Goal: Task Accomplishment & Management: Manage account settings

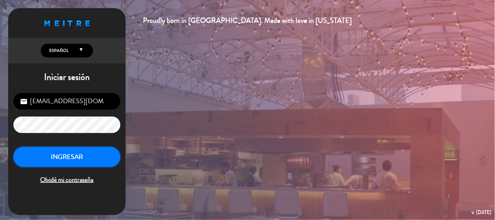
click at [79, 159] on button "INGRESAR" at bounding box center [66, 157] width 107 height 21
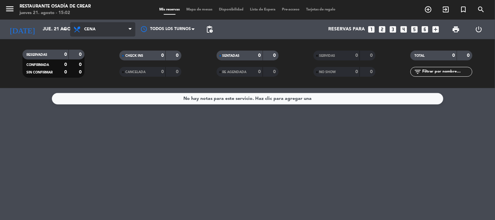
click at [98, 28] on span "Cena" at bounding box center [102, 29] width 65 height 14
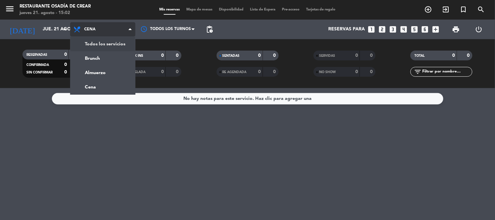
click at [99, 42] on div "menu Restaurante Osadía de Crear [DATE] 21. agosto - 15:02 Mis reservas Mapa de…" at bounding box center [247, 44] width 495 height 88
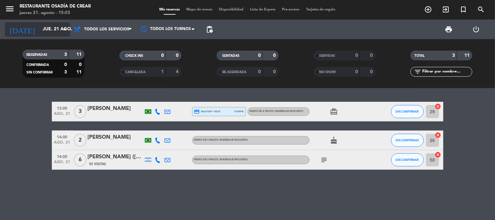
click at [48, 30] on input "jue. 21 ago." at bounding box center [71, 30] width 62 height 12
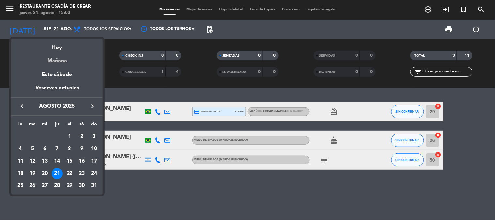
click at [67, 62] on div "Mañana" at bounding box center [56, 58] width 91 height 13
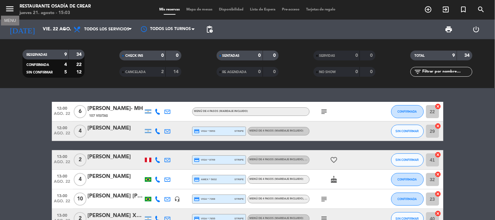
click at [11, 10] on icon "menu" at bounding box center [10, 9] width 10 height 10
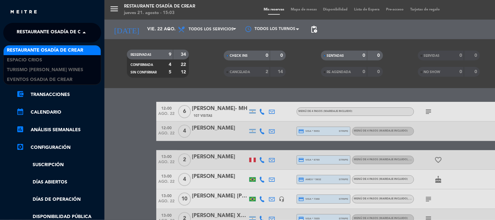
click at [41, 28] on span "Restaurante Osadía de Crear" at bounding box center [55, 33] width 76 height 14
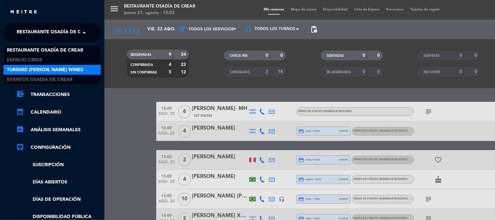
click at [46, 71] on span "Turismo [PERSON_NAME] Wines" at bounding box center [45, 70] width 76 height 8
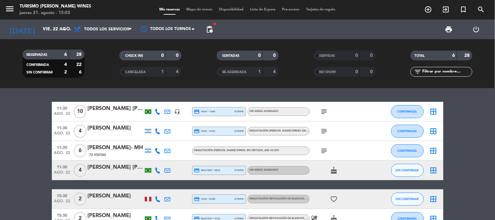
scroll to position [36, 0]
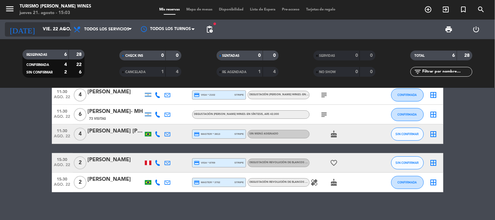
click at [40, 32] on input "vie. 22 ago." at bounding box center [71, 30] width 62 height 12
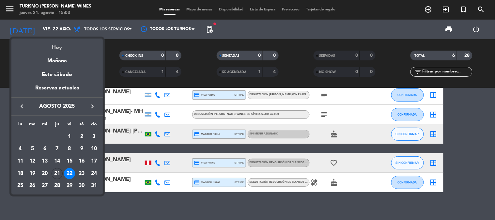
click at [43, 47] on div "Hoy" at bounding box center [56, 45] width 91 height 13
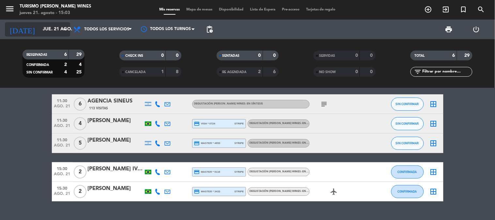
click at [44, 30] on input "jue. 21 ago." at bounding box center [71, 30] width 62 height 12
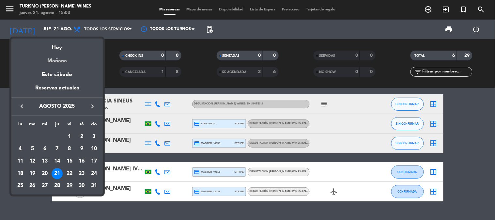
click at [53, 62] on div "Mañana" at bounding box center [56, 58] width 91 height 13
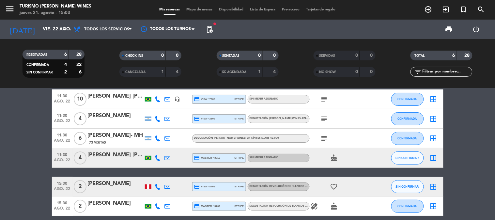
scroll to position [0, 0]
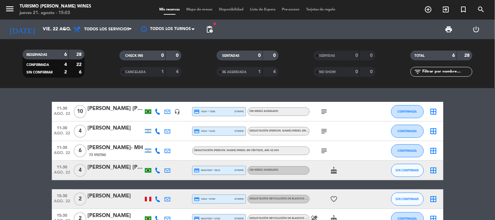
click at [322, 110] on icon "subject" at bounding box center [325, 112] width 8 height 8
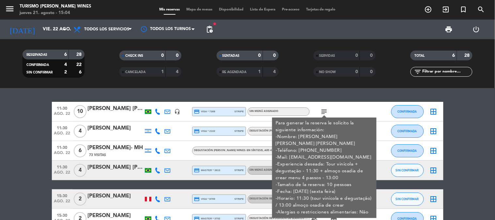
click at [309, 93] on div "11:30 [DATE] [PERSON_NAME] [PERSON_NAME] [PERSON_NAME] headset_mic credit_card …" at bounding box center [247, 154] width 495 height 132
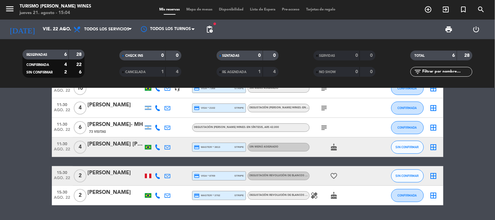
scroll to position [36, 0]
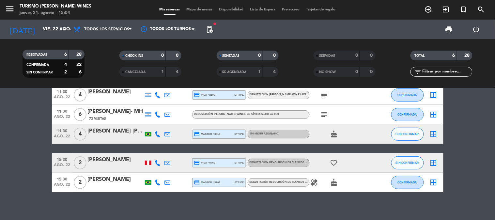
click at [325, 93] on icon "subject" at bounding box center [325, 95] width 8 height 8
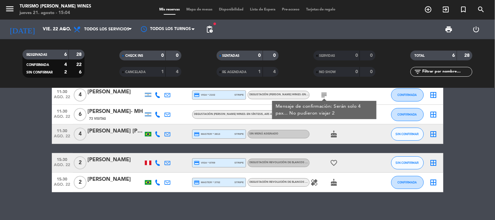
click at [325, 93] on icon "subject" at bounding box center [325, 95] width 8 height 8
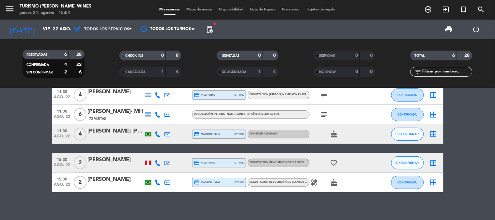
click at [325, 113] on icon "subject" at bounding box center [325, 115] width 8 height 8
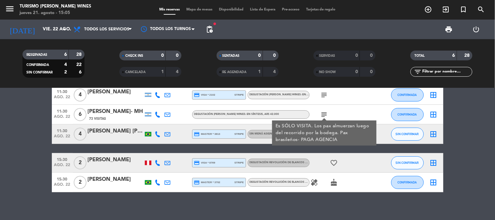
click at [36, 148] on bookings-row "11:30 [DATE] [PERSON_NAME] [PERSON_NAME] [PERSON_NAME] headset_mic credit_card …" at bounding box center [247, 129] width 495 height 127
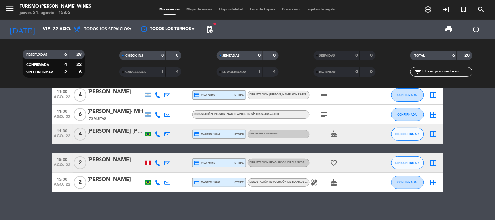
click at [327, 115] on icon "subject" at bounding box center [325, 115] width 8 height 8
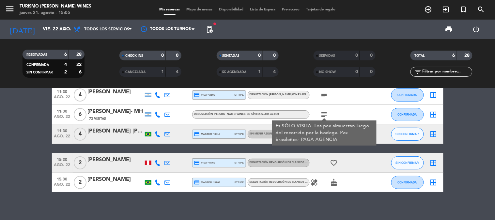
click at [8, 128] on bookings-row "11:30 [DATE] [PERSON_NAME] [PERSON_NAME] [PERSON_NAME] headset_mic credit_card …" at bounding box center [247, 129] width 495 height 127
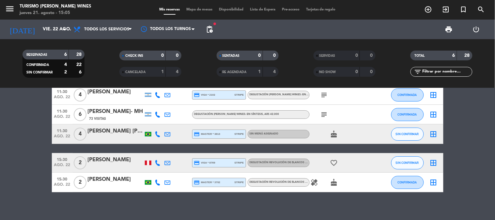
click at [115, 135] on div "[PERSON_NAME] [PERSON_NAME]" at bounding box center [116, 131] width 56 height 8
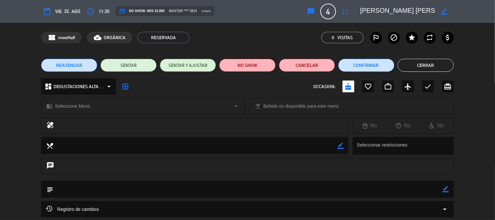
scroll to position [0, 18]
drag, startPoint x: 362, startPoint y: 11, endPoint x: 449, endPoint y: 15, distance: 87.3
click at [449, 15] on div "border_color" at bounding box center [405, 12] width 98 height 12
click at [472, 132] on div "healing No No No" at bounding box center [247, 128] width 495 height 20
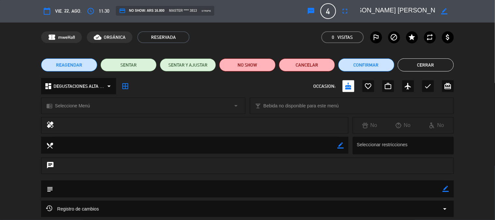
scroll to position [0, 0]
click at [420, 63] on button "Cerrar" at bounding box center [426, 65] width 56 height 13
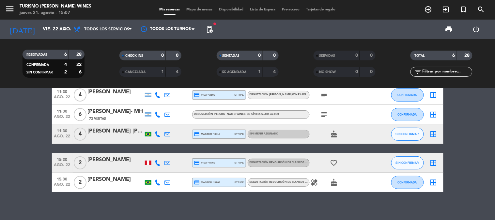
click at [108, 160] on div "[PERSON_NAME]" at bounding box center [116, 160] width 56 height 8
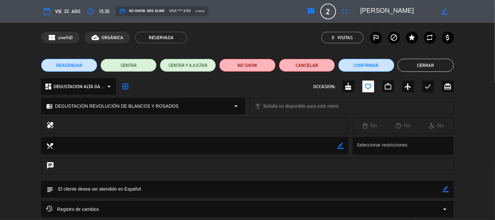
scroll to position [36, 0]
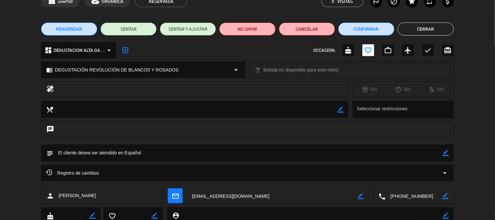
click at [406, 200] on textarea at bounding box center [414, 196] width 57 height 16
click at [393, 177] on span "Click para copiar" at bounding box center [406, 180] width 34 height 7
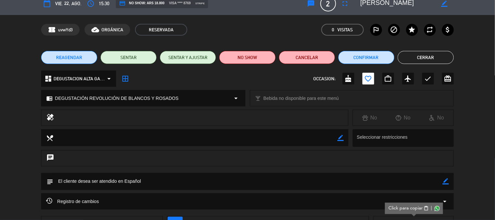
scroll to position [0, 0]
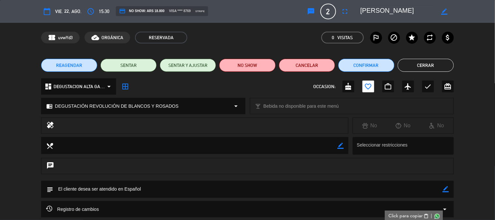
drag, startPoint x: 363, startPoint y: 10, endPoint x: 411, endPoint y: 11, distance: 48.4
click at [411, 11] on textarea at bounding box center [398, 12] width 75 height 12
click at [410, 67] on button "Cerrar" at bounding box center [426, 65] width 56 height 13
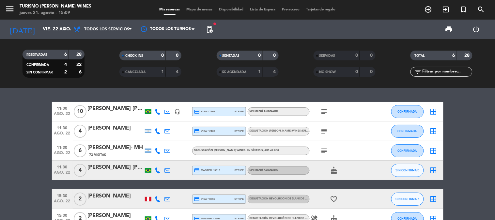
scroll to position [36, 0]
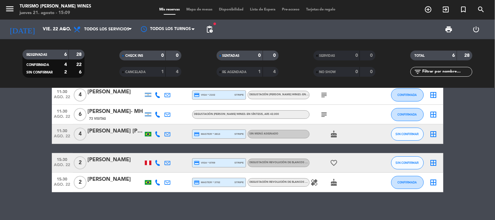
click at [102, 183] on div "[PERSON_NAME]" at bounding box center [116, 179] width 56 height 8
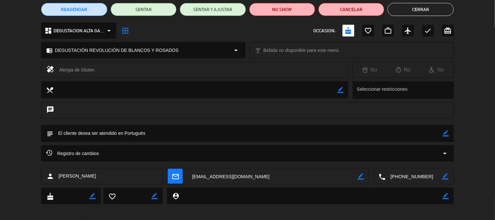
scroll to position [60, 0]
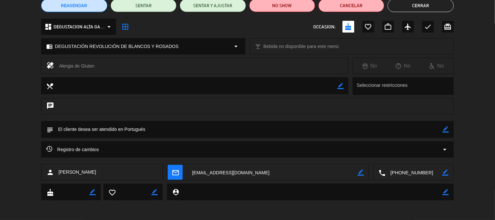
click at [396, 171] on textarea at bounding box center [414, 173] width 57 height 16
click at [393, 157] on span "Click para copiar" at bounding box center [406, 156] width 34 height 7
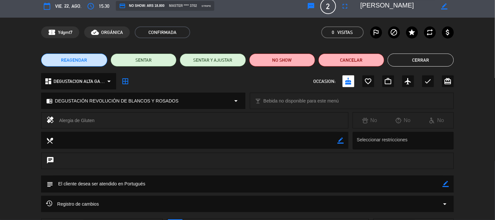
scroll to position [0, 0]
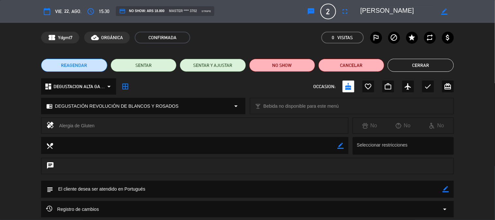
drag, startPoint x: 364, startPoint y: 11, endPoint x: 396, endPoint y: 14, distance: 32.5
click at [396, 14] on textarea at bounding box center [398, 12] width 75 height 12
click at [370, 13] on textarea at bounding box center [398, 12] width 75 height 12
click at [399, 16] on div "border_color" at bounding box center [405, 12] width 98 height 12
drag, startPoint x: 361, startPoint y: 10, endPoint x: 412, endPoint y: 16, distance: 51.3
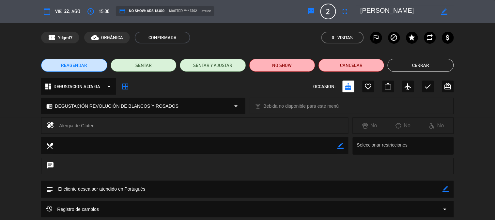
click at [412, 16] on textarea at bounding box center [398, 12] width 75 height 12
click at [413, 59] on button "Cerrar" at bounding box center [421, 65] width 66 height 13
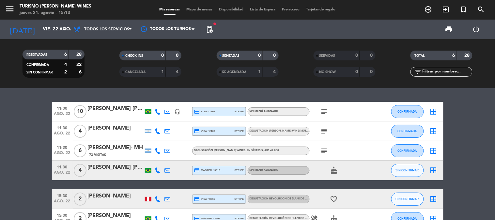
click at [325, 149] on icon "subject" at bounding box center [325, 151] width 8 height 8
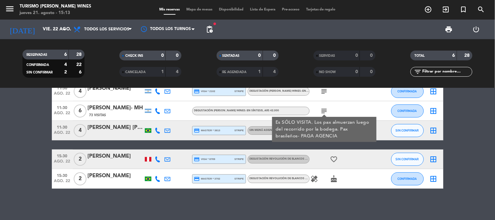
scroll to position [41, 0]
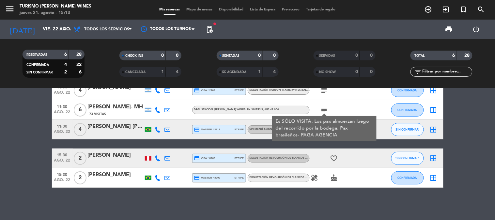
click at [317, 178] on icon "healing" at bounding box center [315, 178] width 8 height 8
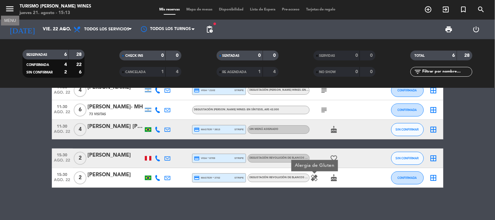
click at [8, 8] on icon "menu" at bounding box center [10, 9] width 10 height 10
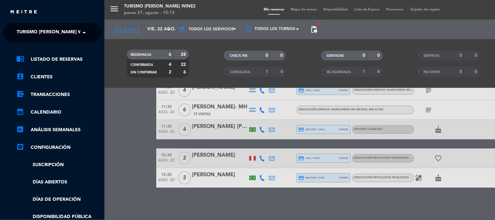
click at [40, 33] on span "Turismo [PERSON_NAME] Wines" at bounding box center [55, 33] width 76 height 14
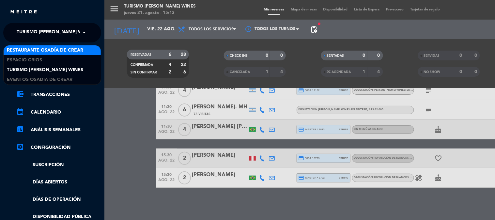
click at [42, 50] on span "Restaurante Osadía de Crear" at bounding box center [45, 51] width 76 height 8
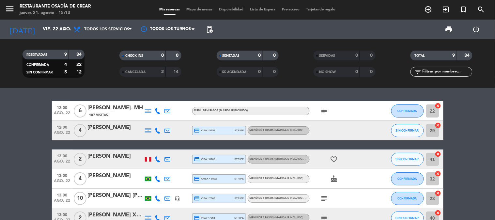
scroll to position [0, 0]
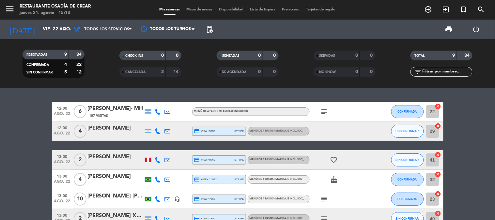
click at [325, 111] on icon "subject" at bounding box center [325, 112] width 8 height 8
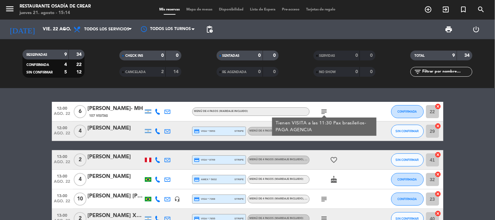
click at [119, 136] on div at bounding box center [116, 135] width 56 height 5
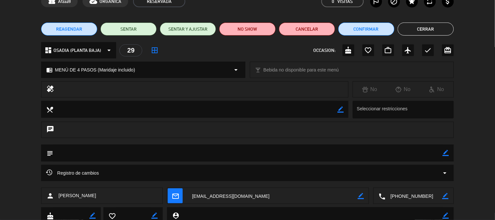
scroll to position [60, 0]
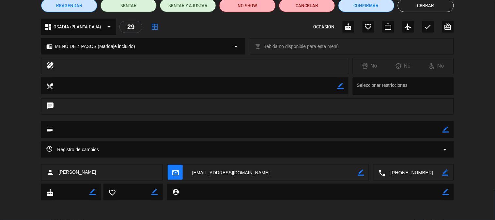
click at [404, 174] on textarea at bounding box center [414, 173] width 57 height 16
click at [403, 156] on span "Click para copiar" at bounding box center [406, 156] width 34 height 7
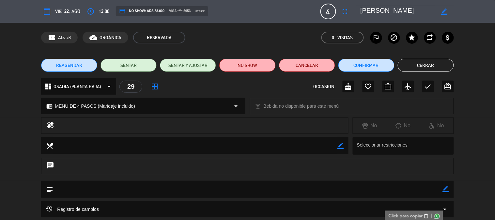
scroll to position [0, 2]
drag, startPoint x: 363, startPoint y: 10, endPoint x: 441, endPoint y: 14, distance: 78.2
click at [441, 14] on div "border_color" at bounding box center [405, 12] width 98 height 12
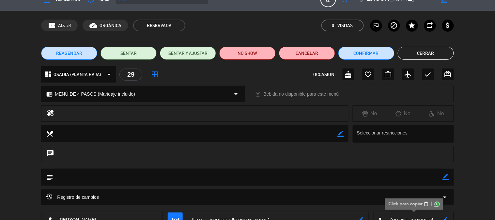
scroll to position [0, 0]
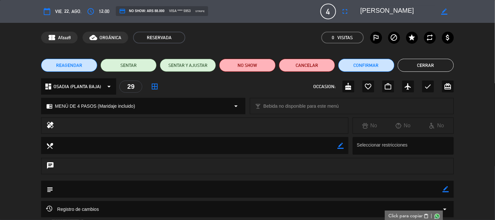
click at [430, 65] on button "Cerrar" at bounding box center [426, 65] width 56 height 13
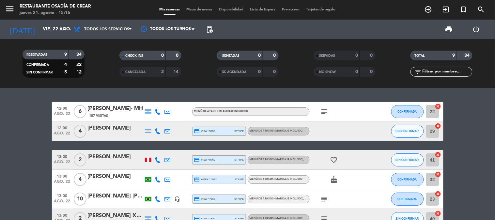
scroll to position [36, 0]
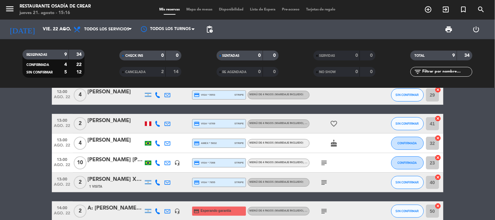
click at [110, 122] on div "[PERSON_NAME]" at bounding box center [116, 121] width 56 height 8
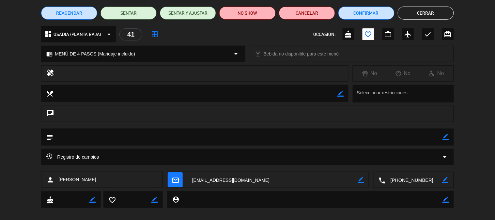
scroll to position [60, 0]
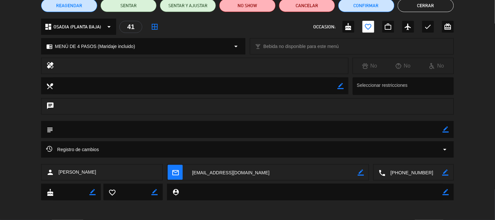
click at [407, 173] on textarea at bounding box center [414, 173] width 57 height 16
click at [395, 156] on span "Click para copiar" at bounding box center [406, 156] width 34 height 7
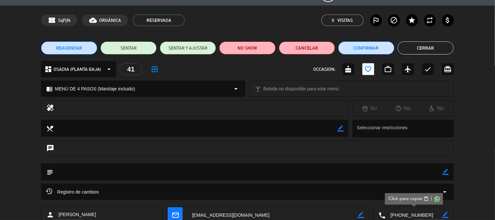
scroll to position [0, 0]
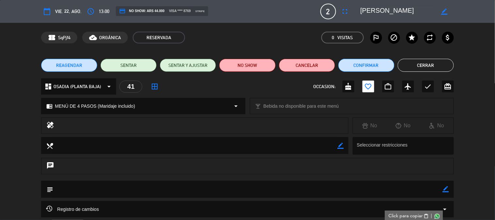
click at [431, 64] on button "Cerrar" at bounding box center [426, 65] width 56 height 13
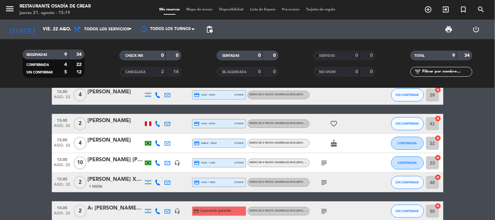
click at [104, 144] on div "[PERSON_NAME]" at bounding box center [116, 140] width 56 height 8
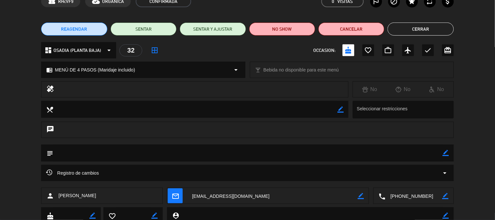
scroll to position [60, 0]
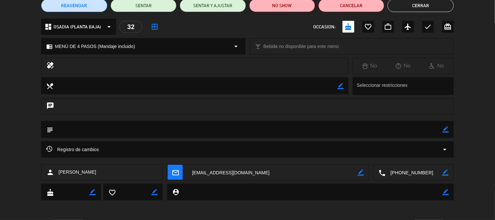
click at [405, 172] on textarea at bounding box center [414, 173] width 57 height 16
click at [393, 155] on span "Click para copiar" at bounding box center [406, 156] width 34 height 7
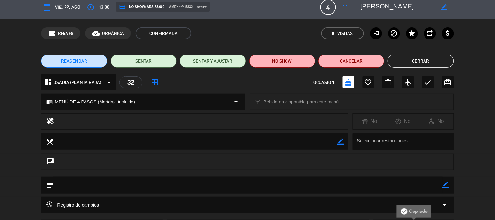
scroll to position [0, 0]
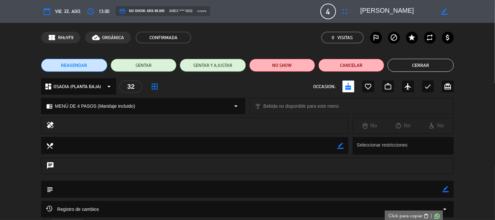
drag, startPoint x: 362, startPoint y: 11, endPoint x: 419, endPoint y: 12, distance: 57.2
click at [419, 12] on textarea at bounding box center [398, 12] width 75 height 12
click at [430, 65] on button "Cerrar" at bounding box center [421, 65] width 66 height 13
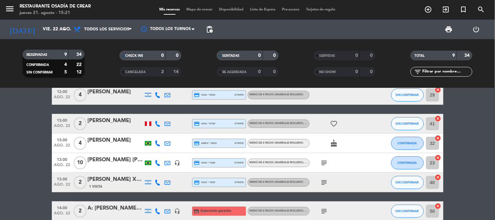
click at [106, 178] on div "[PERSON_NAME] X 2 Pax" at bounding box center [116, 179] width 56 height 8
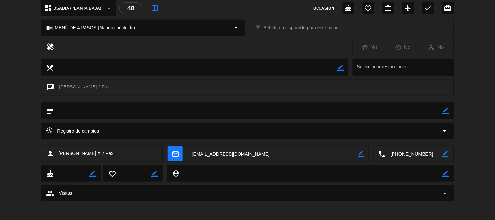
scroll to position [79, 0]
click at [417, 152] on textarea at bounding box center [414, 153] width 57 height 16
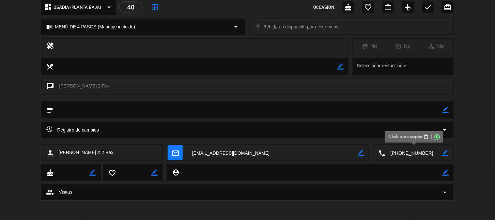
click at [396, 138] on span "Click para copiar" at bounding box center [406, 137] width 34 height 7
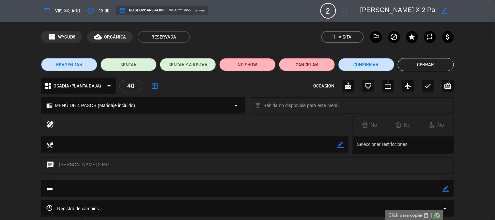
scroll to position [0, 0]
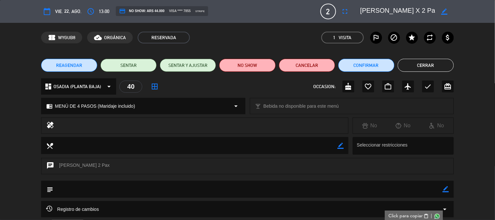
drag, startPoint x: 361, startPoint y: 11, endPoint x: 410, endPoint y: 13, distance: 49.0
click at [410, 13] on textarea at bounding box center [398, 12] width 75 height 12
click at [476, 89] on div "dashboard OSADIA (PLANTA BAJA) arrow_drop_down 40 border_all OCCASION: cake fav…" at bounding box center [247, 89] width 495 height 23
click at [420, 64] on button "Cerrar" at bounding box center [426, 65] width 56 height 13
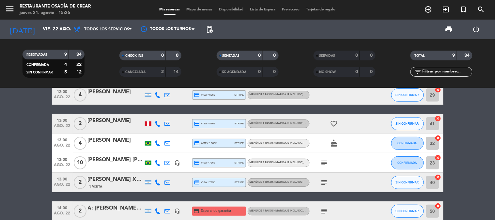
scroll to position [73, 0]
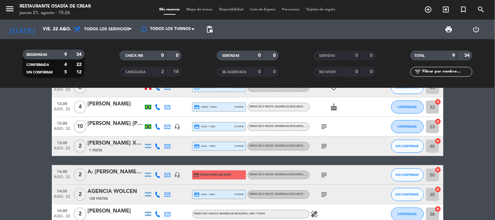
click at [327, 145] on icon "subject" at bounding box center [325, 146] width 8 height 8
click at [33, 138] on bookings-row "12:00 [DATE] 6 [PERSON_NAME]- MH 107 Visitas MENÚ DE 4 PASOS (Maridaje incluido…" at bounding box center [247, 126] width 495 height 195
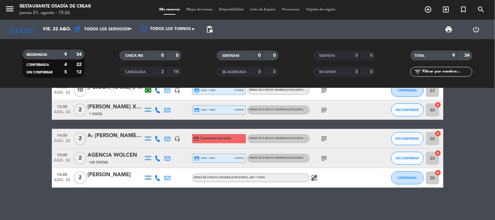
click at [321, 138] on icon "subject" at bounding box center [325, 139] width 8 height 8
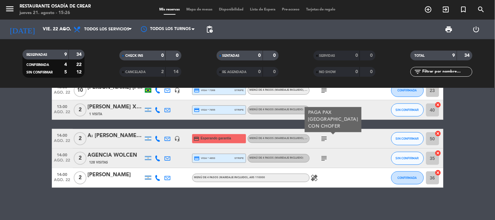
click at [105, 138] on div "A: [PERSON_NAME] Viajes: [PERSON_NAME]" at bounding box center [116, 136] width 56 height 8
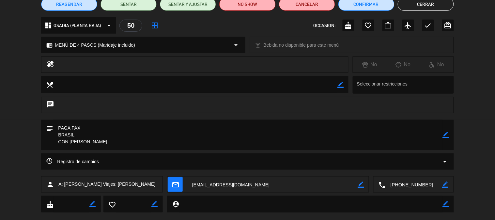
scroll to position [73, 0]
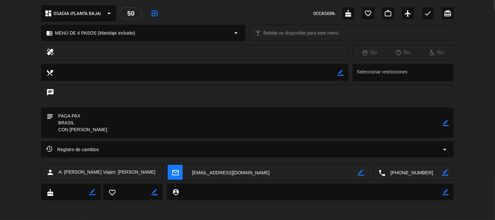
click at [417, 177] on textarea at bounding box center [414, 173] width 57 height 16
click at [399, 155] on span "Click para copiar" at bounding box center [406, 156] width 34 height 7
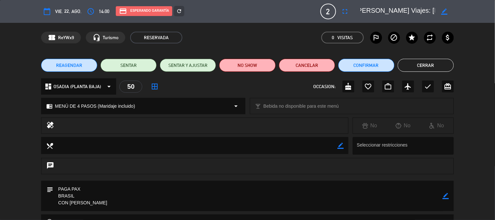
scroll to position [0, 41]
drag, startPoint x: 363, startPoint y: 11, endPoint x: 433, endPoint y: 11, distance: 69.6
click at [433, 11] on textarea at bounding box center [398, 12] width 75 height 12
click at [412, 11] on textarea at bounding box center [398, 12] width 75 height 12
drag, startPoint x: 394, startPoint y: 10, endPoint x: 436, endPoint y: 11, distance: 42.8
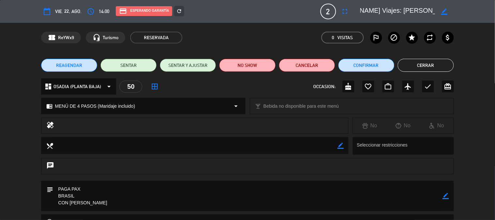
click at [436, 11] on div "border_color" at bounding box center [405, 12] width 98 height 12
click at [393, 8] on textarea at bounding box center [398, 12] width 75 height 12
click at [369, 12] on textarea at bounding box center [398, 12] width 75 height 12
drag, startPoint x: 361, startPoint y: 9, endPoint x: 442, endPoint y: 10, distance: 80.7
click at [442, 10] on div "border_color" at bounding box center [405, 12] width 98 height 12
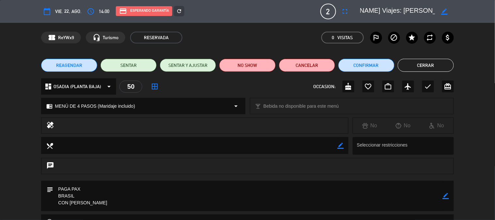
click at [442, 69] on button "Cerrar" at bounding box center [426, 65] width 56 height 13
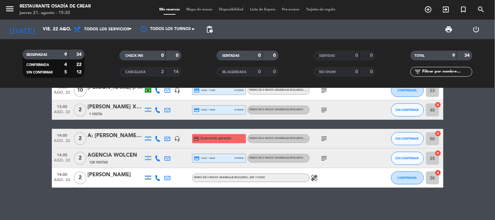
click at [118, 161] on div "128 Visitas" at bounding box center [116, 163] width 56 height 6
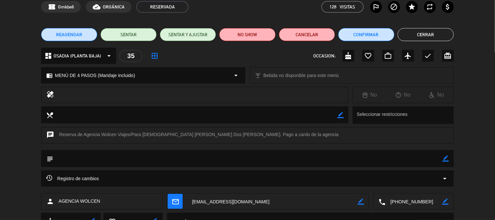
scroll to position [36, 0]
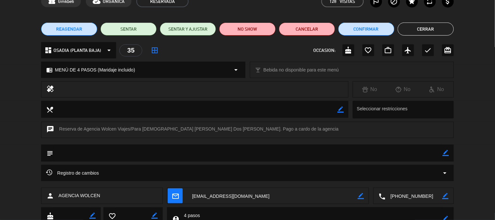
click at [407, 197] on textarea at bounding box center [414, 196] width 57 height 16
click at [396, 181] on span "Click para copiar" at bounding box center [406, 180] width 34 height 7
click at [415, 29] on button "Cerrar" at bounding box center [426, 29] width 56 height 13
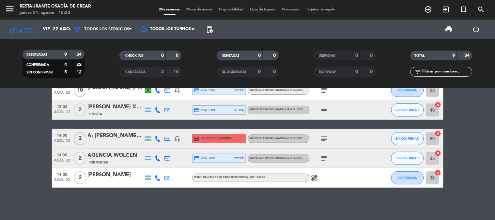
click at [326, 157] on icon "subject" at bounding box center [325, 158] width 8 height 8
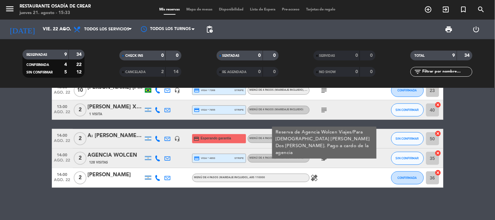
click at [96, 176] on div "[PERSON_NAME]" at bounding box center [116, 175] width 56 height 8
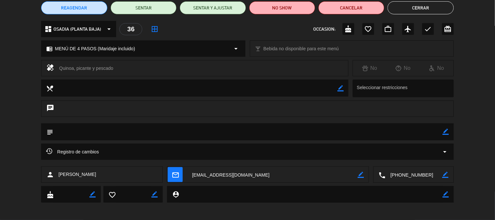
scroll to position [60, 0]
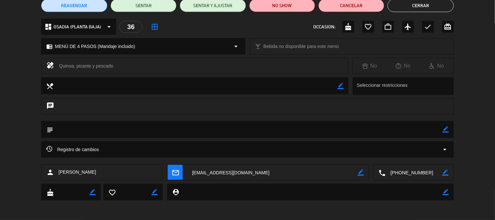
click at [406, 173] on textarea at bounding box center [414, 173] width 57 height 16
click at [399, 155] on span "Click para copiar" at bounding box center [406, 156] width 34 height 7
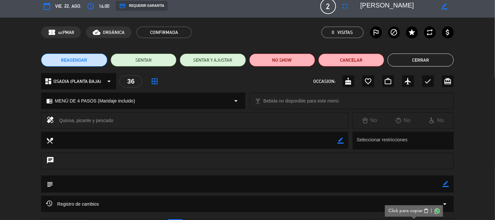
scroll to position [0, 0]
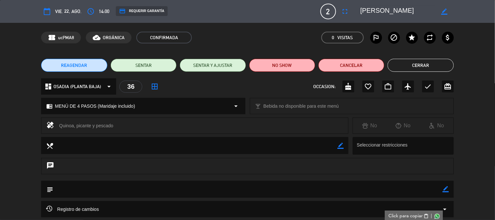
drag, startPoint x: 362, startPoint y: 10, endPoint x: 401, endPoint y: 12, distance: 39.6
click at [401, 12] on textarea at bounding box center [398, 12] width 75 height 12
drag, startPoint x: 136, startPoint y: 125, endPoint x: 55, endPoint y: 130, distance: 81.1
click at [55, 130] on div "healing Quinoa, picante y pescado" at bounding box center [195, 126] width 308 height 16
copy div "Quinoa, picante y pescado"
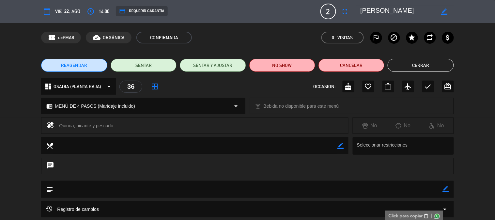
click at [177, 129] on div "Quinoa, picante y pescado" at bounding box center [201, 125] width 284 height 9
click at [425, 64] on button "Cerrar" at bounding box center [421, 65] width 66 height 13
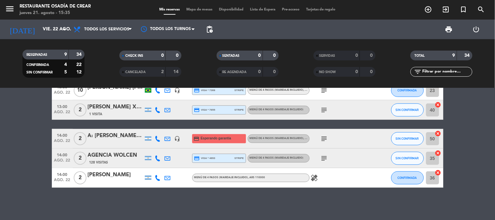
click at [313, 175] on icon "healing" at bounding box center [315, 178] width 8 height 8
click at [305, 197] on div "12:00 [DATE] 6 [PERSON_NAME]- MH 107 Visitas MENÚ DE 4 PASOS (Maridaje incluido…" at bounding box center [247, 154] width 495 height 132
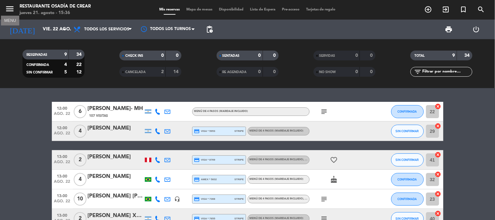
click at [10, 8] on icon "menu" at bounding box center [10, 9] width 10 height 10
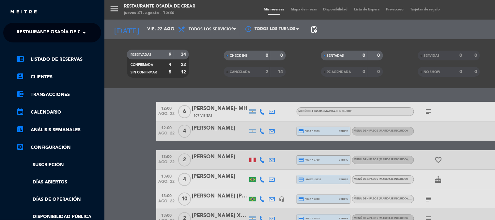
click at [38, 31] on span "Restaurante Osadía de Crear" at bounding box center [55, 33] width 76 height 14
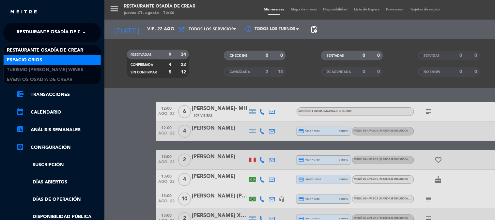
click at [51, 64] on div "Espacio Crios" at bounding box center [52, 60] width 97 height 10
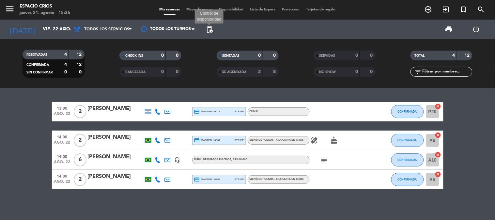
click at [211, 33] on span "pending_actions" at bounding box center [210, 29] width 8 height 8
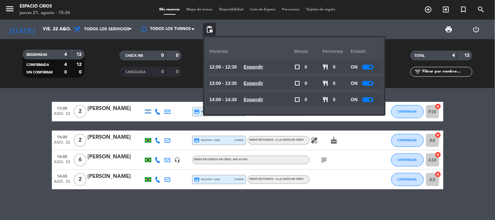
click at [211, 33] on span "pending_actions" at bounding box center [210, 29] width 8 height 8
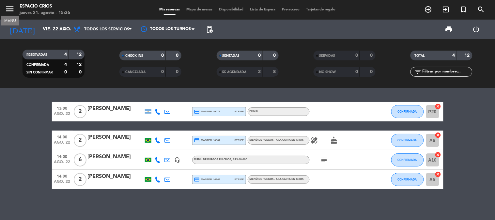
click at [10, 8] on icon "menu" at bounding box center [10, 9] width 10 height 10
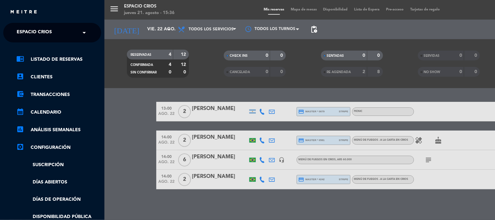
click at [62, 38] on input "text" at bounding box center [53, 33] width 80 height 14
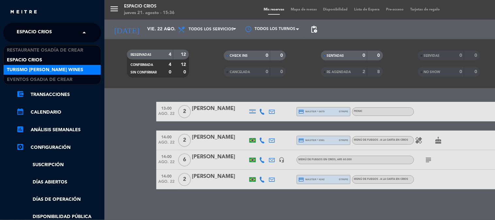
click at [116, 80] on div "menu Espacio Crios [DATE] 21. agosto - 15:36 Mis reservas Mapa de mesas Disponi…" at bounding box center [352, 110] width 495 height 220
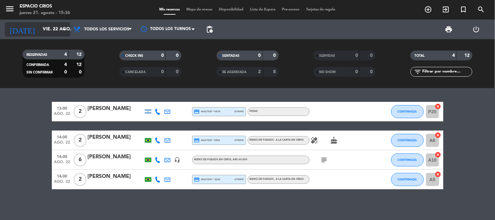
click at [58, 25] on input "vie. 22 ago." at bounding box center [71, 30] width 62 height 12
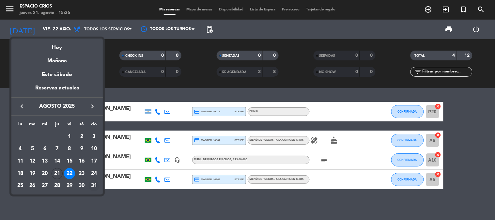
click at [93, 186] on div "31" at bounding box center [94, 185] width 11 height 11
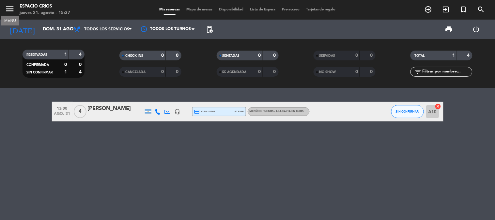
click at [11, 11] on icon "menu" at bounding box center [10, 9] width 10 height 10
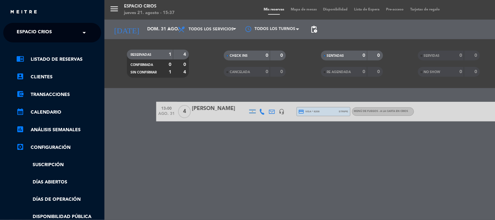
click at [49, 12] on div "close" at bounding box center [55, 12] width 90 height 8
click at [49, 29] on span "Espacio Crios" at bounding box center [34, 33] width 35 height 14
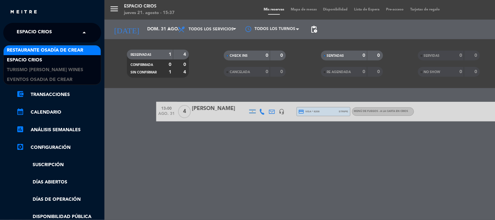
click at [58, 51] on span "Restaurante Osadía de Crear" at bounding box center [45, 51] width 76 height 8
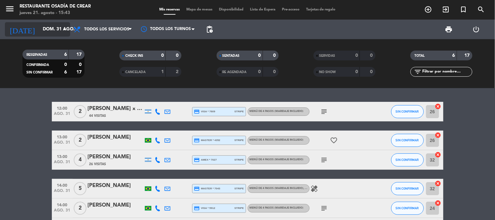
click at [40, 27] on input "dom. 31 ago." at bounding box center [71, 30] width 62 height 12
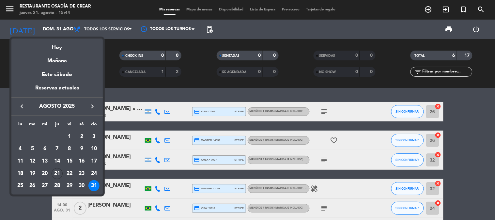
click at [90, 108] on icon "keyboard_arrow_right" at bounding box center [93, 107] width 8 height 8
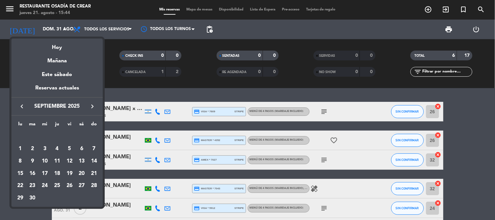
click at [30, 187] on div "23" at bounding box center [32, 185] width 11 height 11
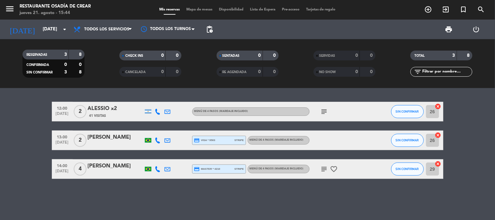
click at [91, 168] on div "[PERSON_NAME]" at bounding box center [116, 166] width 56 height 8
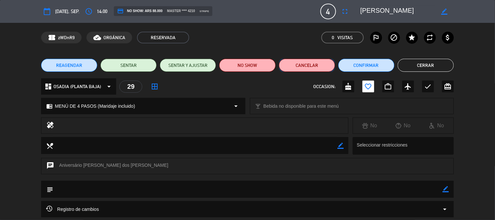
click at [309, 62] on button "Cancelar" at bounding box center [307, 65] width 56 height 13
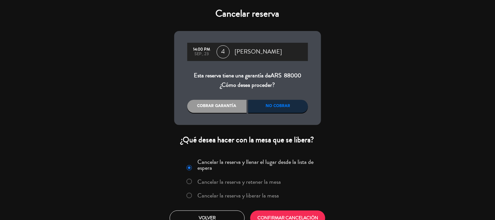
click at [270, 105] on div "No cobrar" at bounding box center [279, 106] width 60 height 13
click at [233, 195] on label "Cancelar la reserva y liberar la mesa" at bounding box center [239, 196] width 82 height 6
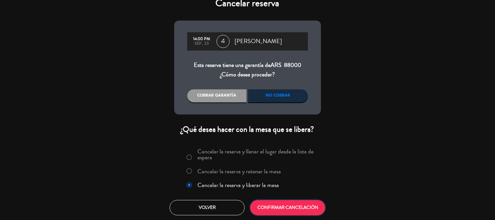
click at [301, 210] on button "CONFIRMAR CANCELACIÓN" at bounding box center [288, 207] width 75 height 15
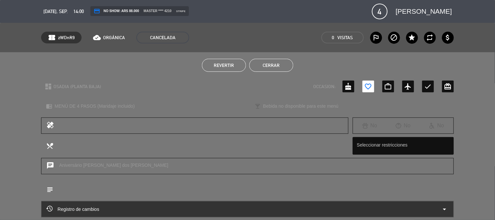
click at [288, 65] on button "Cerrar" at bounding box center [272, 65] width 44 height 13
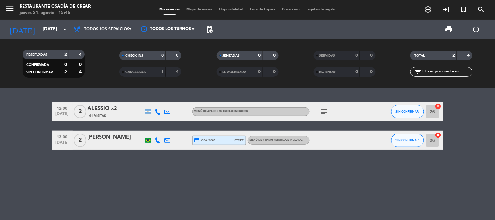
click at [14, 8] on icon "menu" at bounding box center [10, 9] width 10 height 10
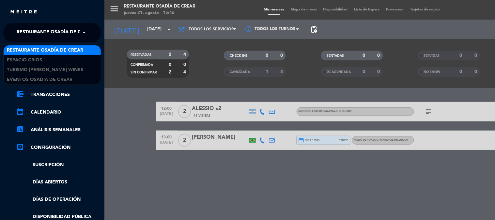
click at [42, 30] on span "Restaurante Osadía de Crear" at bounding box center [55, 33] width 76 height 14
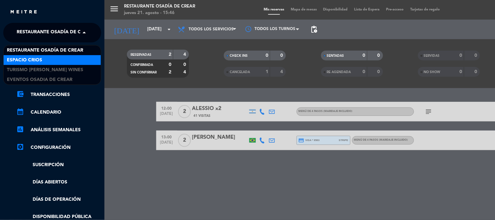
click at [43, 64] on div "Espacio Crios" at bounding box center [52, 60] width 97 height 10
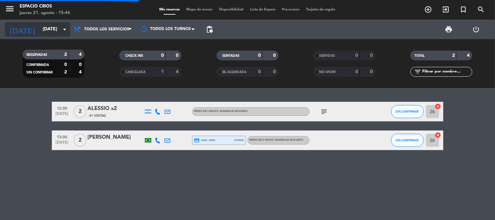
click at [42, 30] on input "[DATE]" at bounding box center [71, 30] width 62 height 12
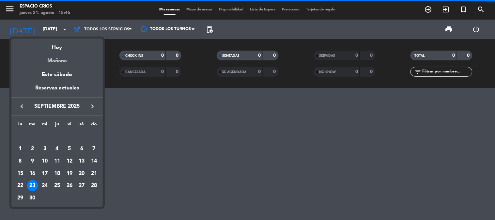
click at [54, 60] on div "Mañana" at bounding box center [56, 58] width 91 height 13
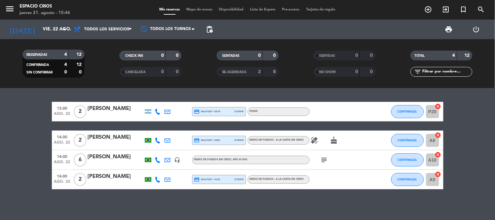
click at [122, 109] on div "[PERSON_NAME]" at bounding box center [116, 109] width 56 height 8
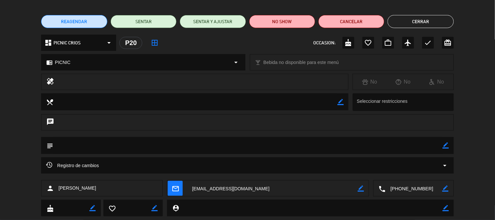
scroll to position [60, 0]
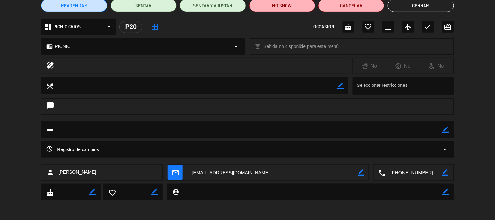
click at [399, 173] on textarea at bounding box center [414, 173] width 57 height 16
click at [392, 156] on span "Click para copiar" at bounding box center [406, 156] width 34 height 7
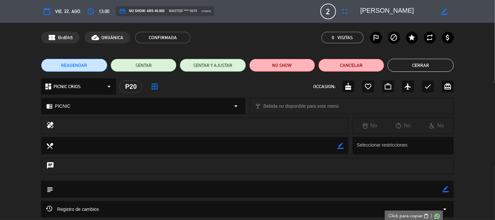
drag, startPoint x: 362, startPoint y: 13, endPoint x: 423, endPoint y: 15, distance: 61.4
click at [423, 15] on textarea at bounding box center [398, 12] width 75 height 12
click at [413, 65] on button "Cerrar" at bounding box center [421, 65] width 66 height 13
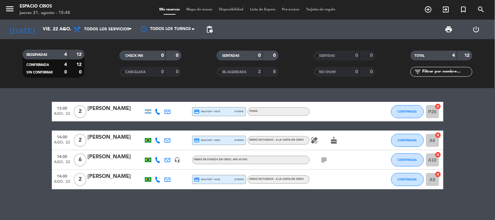
click at [113, 139] on div "[PERSON_NAME]" at bounding box center [116, 137] width 56 height 8
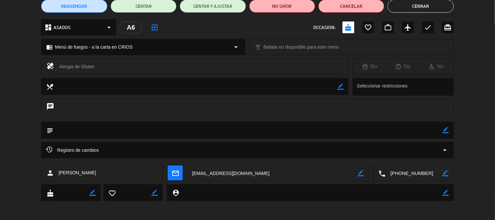
scroll to position [60, 0]
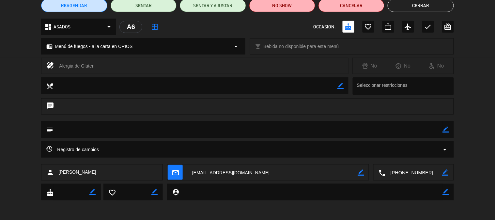
click at [407, 172] on textarea at bounding box center [414, 173] width 57 height 16
click at [396, 155] on span "Click para copiar" at bounding box center [406, 156] width 34 height 7
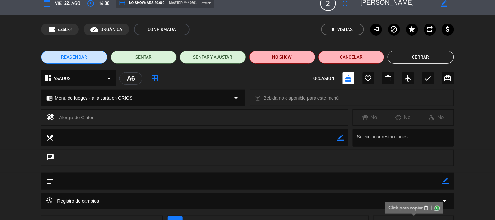
scroll to position [0, 0]
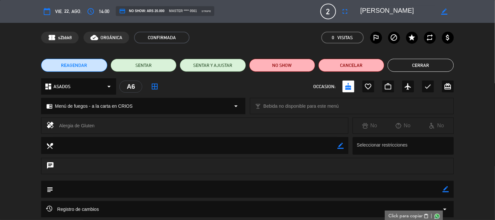
drag, startPoint x: 363, startPoint y: 11, endPoint x: 415, endPoint y: 15, distance: 52.7
click at [415, 15] on textarea at bounding box center [398, 12] width 75 height 12
click at [412, 64] on button "Cerrar" at bounding box center [421, 65] width 66 height 13
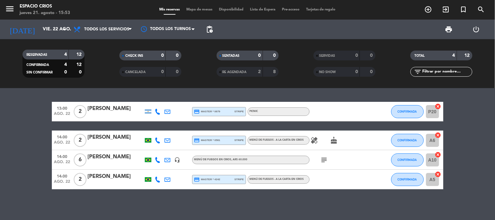
click at [115, 157] on div "[PERSON_NAME]" at bounding box center [116, 157] width 56 height 8
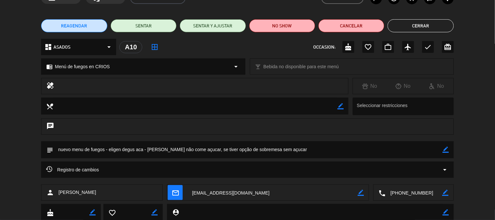
scroll to position [60, 0]
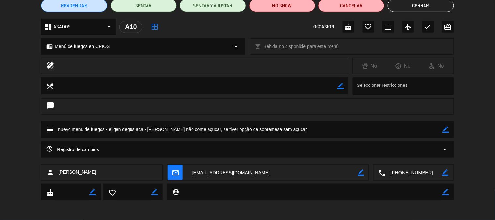
click at [414, 174] on textarea at bounding box center [414, 173] width 57 height 16
click at [396, 158] on span "Click para copiar" at bounding box center [406, 156] width 34 height 7
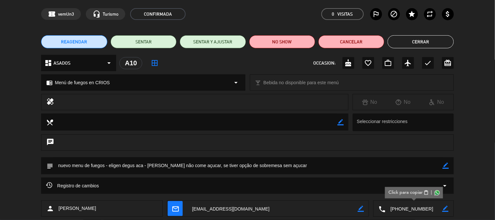
scroll to position [0, 0]
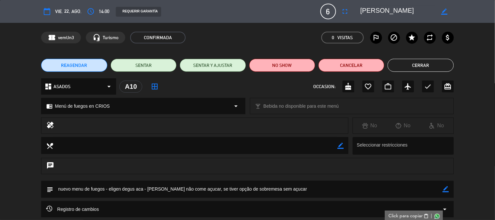
drag, startPoint x: 360, startPoint y: 9, endPoint x: 384, endPoint y: 12, distance: 23.7
click at [392, 12] on div "border_color" at bounding box center [405, 12] width 98 height 12
drag, startPoint x: 362, startPoint y: 12, endPoint x: 445, endPoint y: 16, distance: 82.7
click at [445, 16] on div "border_color" at bounding box center [405, 12] width 98 height 12
click at [406, 65] on button "Cerrar" at bounding box center [421, 65] width 66 height 13
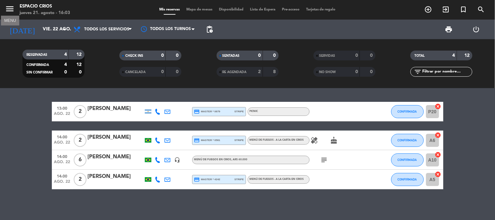
click at [12, 7] on icon "menu" at bounding box center [10, 9] width 10 height 10
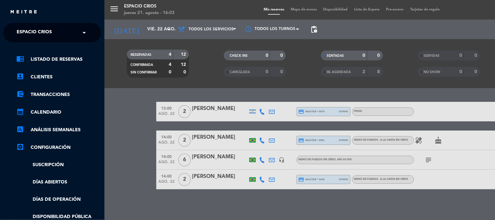
click at [41, 37] on span "Espacio Crios" at bounding box center [34, 33] width 35 height 14
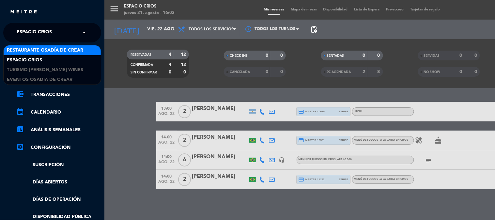
click at [51, 49] on span "Restaurante Osadía de Crear" at bounding box center [45, 51] width 76 height 8
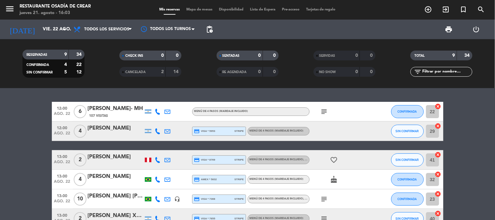
click at [325, 110] on icon "subject" at bounding box center [325, 112] width 8 height 8
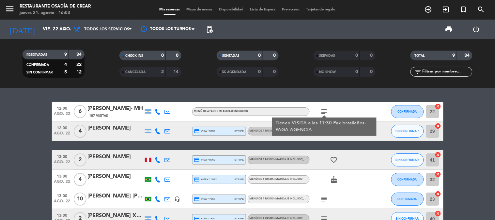
click at [322, 199] on icon "subject" at bounding box center [325, 199] width 8 height 8
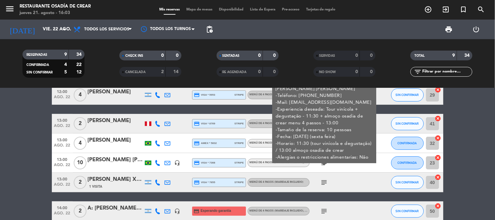
scroll to position [73, 0]
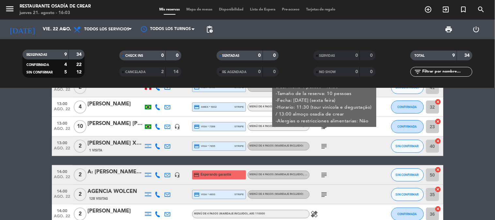
click at [326, 148] on icon "subject" at bounding box center [325, 146] width 8 height 8
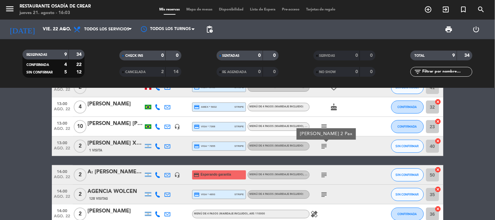
click at [325, 177] on icon "subject" at bounding box center [325, 175] width 8 height 8
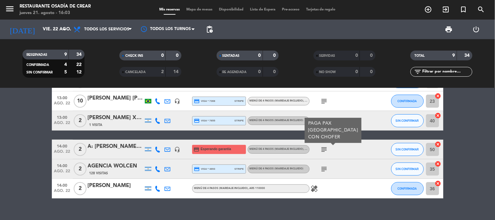
scroll to position [109, 0]
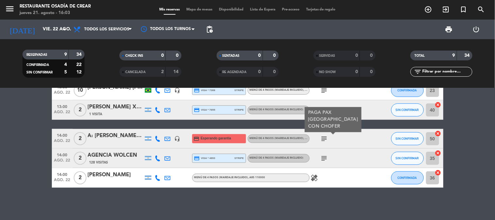
click at [324, 157] on icon "subject" at bounding box center [325, 158] width 8 height 8
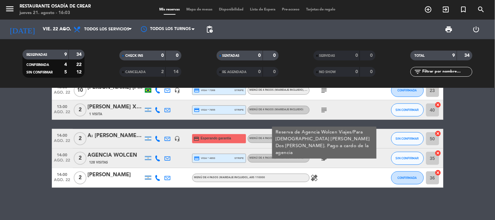
click at [316, 177] on icon "healing" at bounding box center [315, 178] width 8 height 8
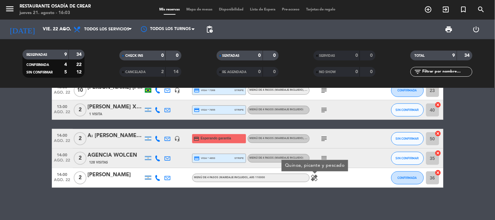
click at [287, 194] on div "12:00 [DATE] 6 [PERSON_NAME]- MH 107 Visitas MENÚ DE 4 PASOS (Maridaje incluido…" at bounding box center [247, 154] width 495 height 132
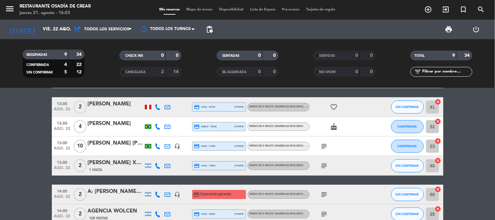
scroll to position [36, 0]
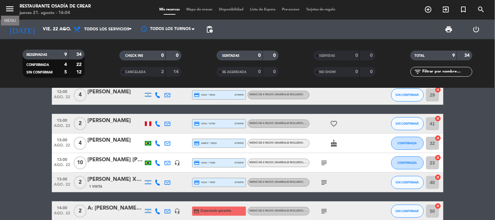
click at [13, 10] on icon "menu" at bounding box center [10, 9] width 10 height 10
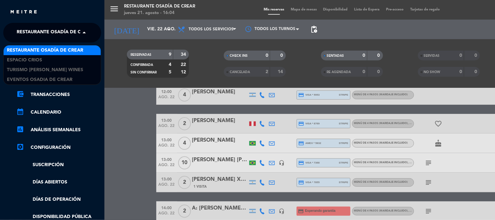
click at [37, 31] on span "Restaurante Osadía de Crear" at bounding box center [55, 33] width 76 height 14
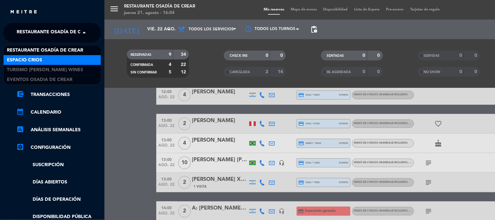
click at [39, 61] on span "Espacio Crios" at bounding box center [24, 61] width 35 height 8
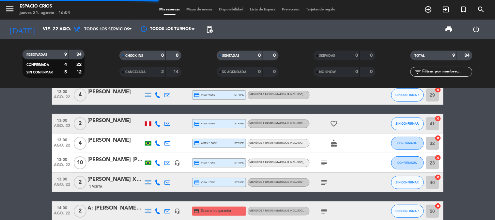
scroll to position [2, 0]
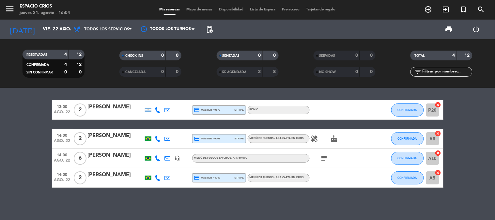
click at [312, 138] on icon "healing" at bounding box center [315, 139] width 8 height 8
click at [328, 159] on icon "subject" at bounding box center [325, 158] width 8 height 8
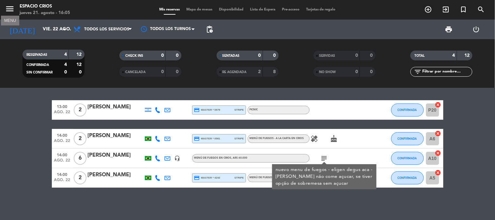
click at [10, 8] on icon "menu" at bounding box center [10, 9] width 10 height 10
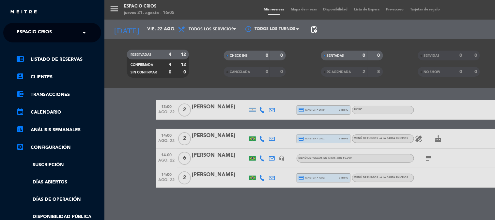
click at [66, 30] on input "text" at bounding box center [53, 33] width 80 height 14
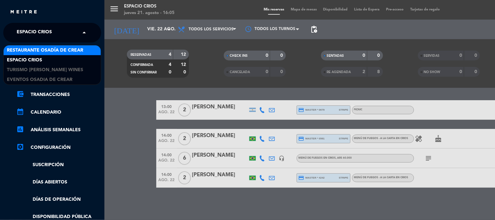
click at [67, 49] on span "Restaurante Osadía de Crear" at bounding box center [45, 51] width 76 height 8
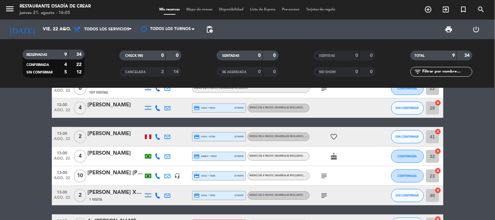
scroll to position [36, 0]
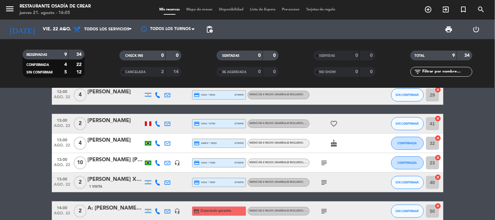
click at [321, 163] on icon "subject" at bounding box center [325, 163] width 8 height 8
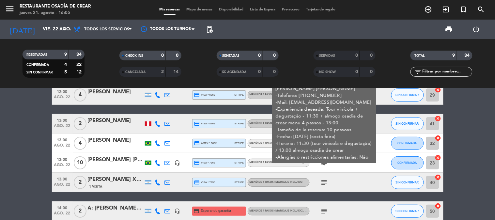
click at [453, 144] on bookings-row "12:00 [DATE] 6 [PERSON_NAME]- MH 107 Visitas MENÚ DE 4 PASOS (Maridaje incluido…" at bounding box center [247, 163] width 495 height 195
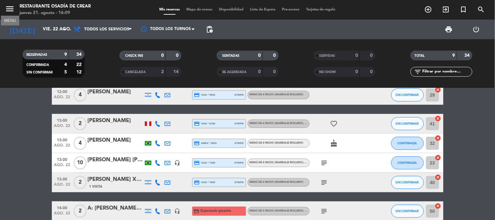
click at [10, 10] on icon "menu" at bounding box center [10, 9] width 10 height 10
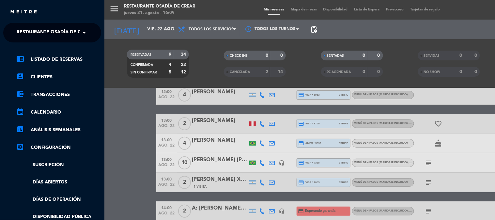
click at [46, 38] on span "Restaurante Osadía de Crear" at bounding box center [55, 33] width 76 height 14
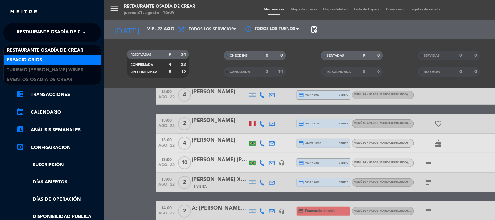
click at [43, 58] on div "Espacio Crios" at bounding box center [52, 60] width 97 height 10
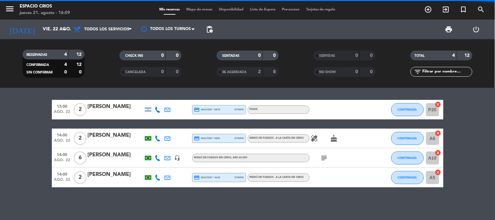
scroll to position [2, 0]
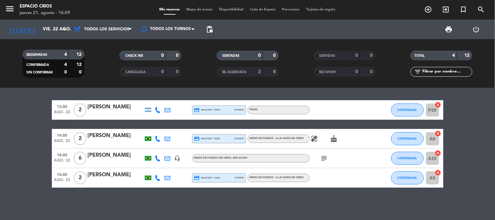
click at [99, 175] on div "[PERSON_NAME]" at bounding box center [116, 175] width 56 height 8
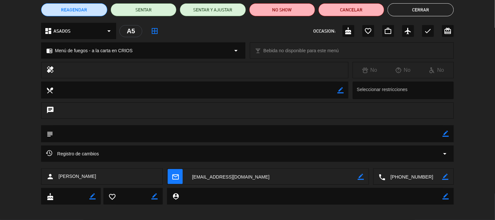
scroll to position [60, 0]
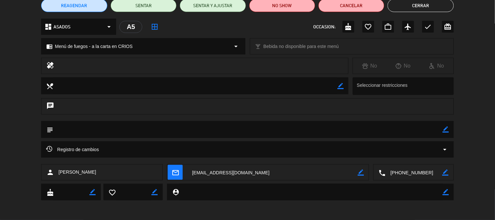
click at [397, 171] on textarea at bounding box center [414, 173] width 57 height 16
click at [391, 155] on span "Click para copiar" at bounding box center [406, 156] width 34 height 7
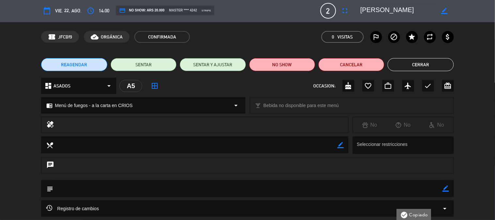
scroll to position [0, 0]
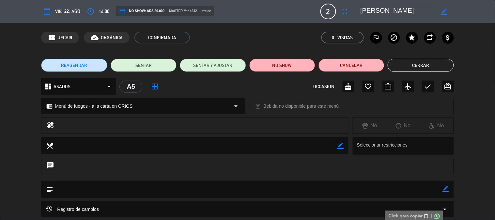
drag, startPoint x: 362, startPoint y: 12, endPoint x: 423, endPoint y: 25, distance: 62.1
click at [423, 25] on div "calendar_today vie. 22, ago. access_time 14:00 credit_card NO SHOW: ARS 20.000 …" at bounding box center [247, 110] width 495 height 220
click at [403, 66] on button "Cerrar" at bounding box center [421, 65] width 66 height 13
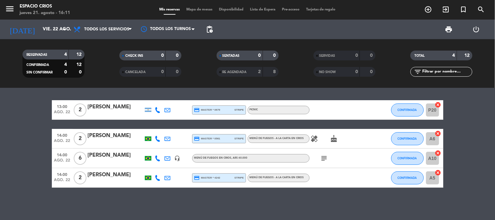
click at [39, 142] on bookings-row "13:00 [DATE] 2 [PERSON_NAME] credit_card master * 0679 stripe PICNIC CONFIRMADA…" at bounding box center [247, 144] width 495 height 88
click at [329, 156] on span "subject" at bounding box center [325, 158] width 10 height 8
click at [325, 157] on icon "subject" at bounding box center [325, 158] width 8 height 8
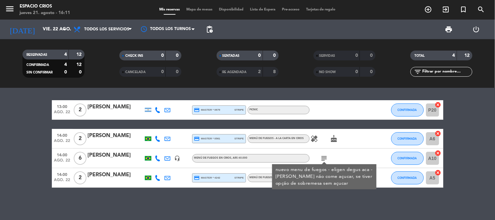
click at [242, 203] on div "13:00 [DATE] 2 [PERSON_NAME] credit_card master * 0679 stripe PICNIC CONFIRMADA…" at bounding box center [247, 154] width 495 height 132
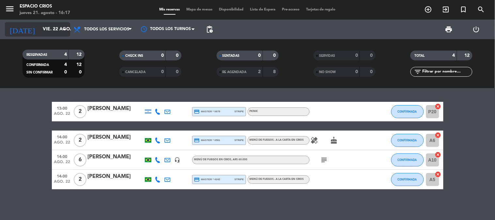
click at [41, 28] on input "vie. 22 ago." at bounding box center [71, 30] width 62 height 12
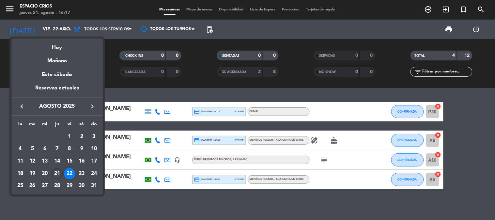
click at [21, 185] on div "25" at bounding box center [20, 185] width 11 height 11
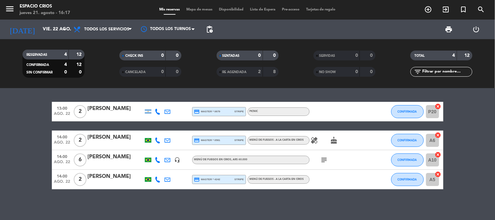
type input "lun. 25 ago."
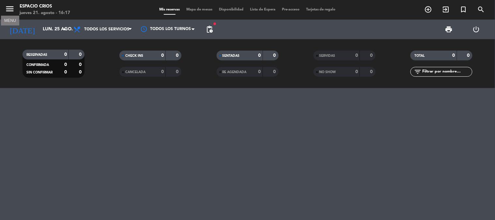
click at [14, 10] on icon "menu" at bounding box center [10, 9] width 10 height 10
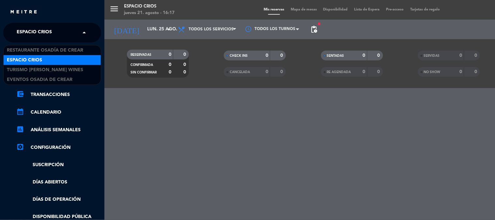
click at [32, 29] on span "Espacio Crios" at bounding box center [34, 33] width 35 height 14
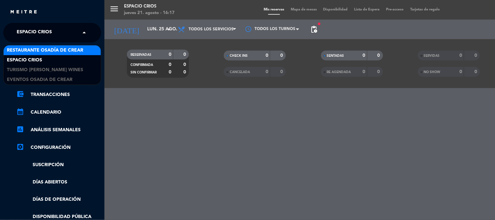
click at [37, 48] on span "Restaurante Osadía de Crear" at bounding box center [45, 51] width 76 height 8
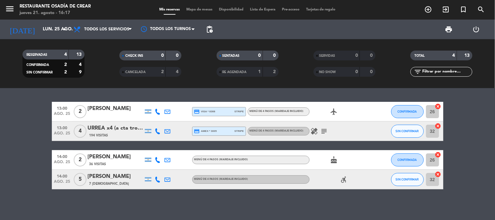
click at [110, 128] on div "URREA x4 (a cta trout and wine)" at bounding box center [116, 128] width 56 height 8
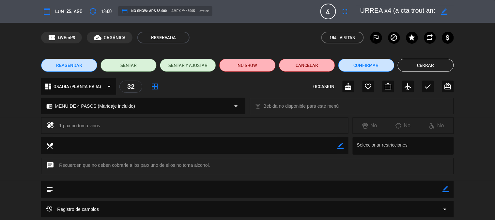
click at [400, 11] on textarea at bounding box center [398, 12] width 75 height 12
click at [473, 117] on div "chrome_reader_mode MENÚ DE 4 PASOS (Maridaje incluido) arrow_drop_down local_ba…" at bounding box center [247, 109] width 495 height 16
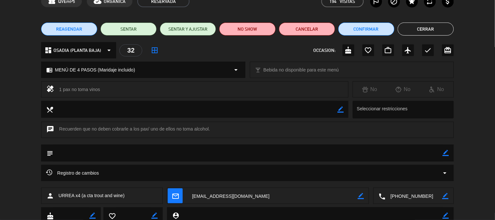
scroll to position [73, 0]
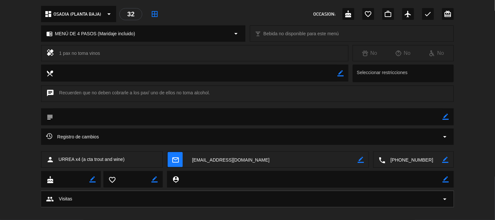
click at [102, 116] on textarea at bounding box center [248, 116] width 390 height 17
click at [446, 114] on icon "border_color" at bounding box center [446, 117] width 6 height 6
drag, startPoint x: 73, startPoint y: 115, endPoint x: 248, endPoint y: 138, distance: 176.4
click at [248, 138] on div "calendar_today lun. 25, ago. access_time 13:00 credit_card NO SHOW: ARS 88.000 …" at bounding box center [247, 110] width 495 height 220
type textarea "un pax intolerante a la lactosa"
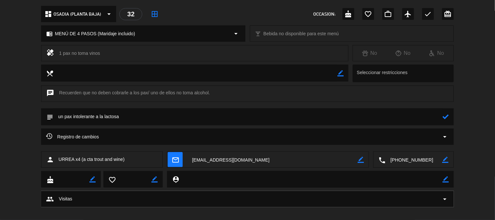
click at [446, 118] on icon at bounding box center [446, 117] width 6 height 6
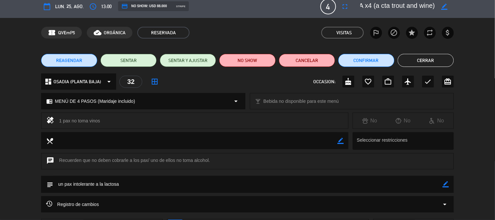
scroll to position [0, 0]
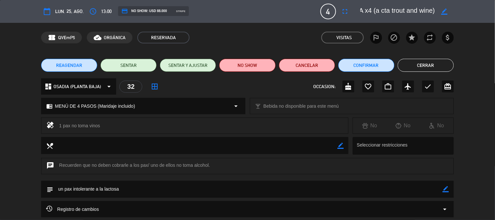
click at [438, 63] on button "Cerrar" at bounding box center [426, 65] width 56 height 13
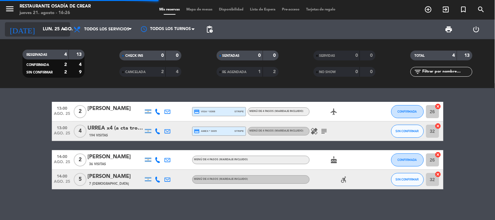
click at [41, 30] on input "lun. 25 ago." at bounding box center [71, 30] width 62 height 12
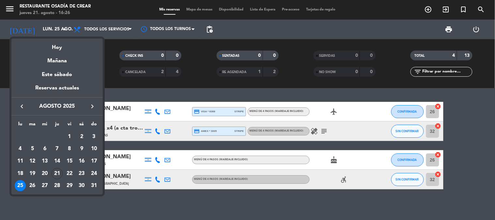
click at [93, 106] on icon "keyboard_arrow_right" at bounding box center [93, 107] width 8 height 8
click at [16, 172] on div "15" at bounding box center [20, 173] width 11 height 11
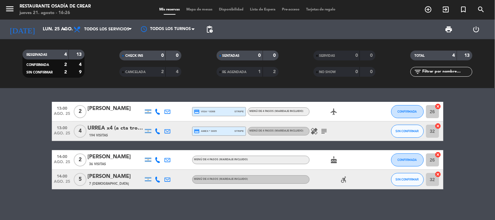
type input "[DATE]"
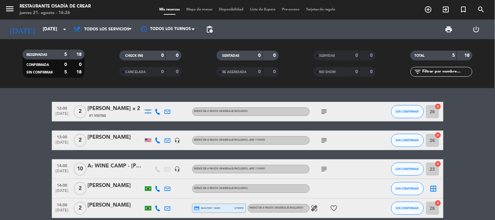
click at [108, 106] on div "[PERSON_NAME] x 2" at bounding box center [116, 109] width 56 height 8
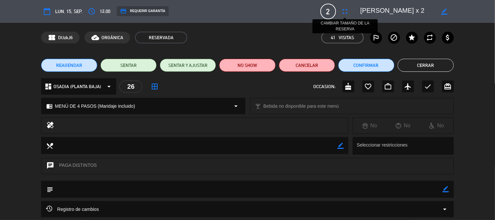
click at [346, 10] on icon "fullscreen" at bounding box center [346, 12] width 8 height 8
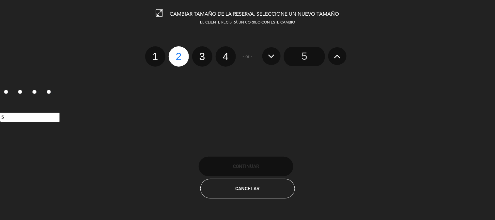
click at [225, 57] on label "4" at bounding box center [226, 56] width 20 height 20
click at [225, 53] on input "4" at bounding box center [225, 51] width 4 height 4
radio input "true"
radio input "false"
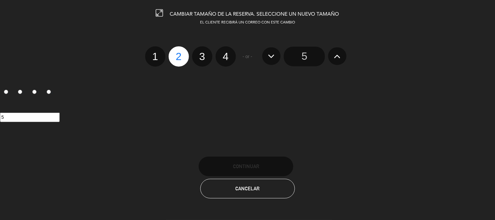
radio input "false"
radio input "true"
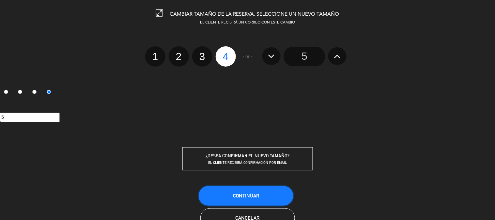
click at [241, 187] on button "Continuar" at bounding box center [246, 196] width 95 height 20
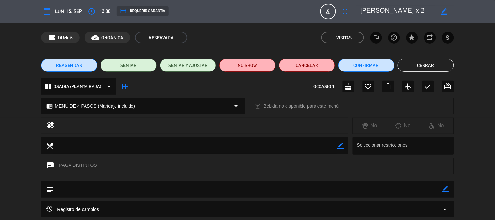
click at [412, 64] on button "Cerrar" at bounding box center [426, 65] width 56 height 13
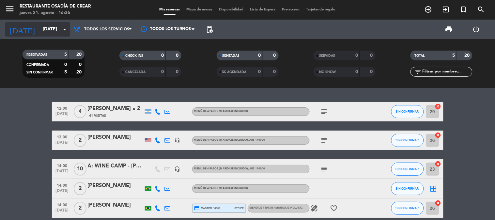
click at [48, 31] on input "[DATE]" at bounding box center [71, 30] width 62 height 12
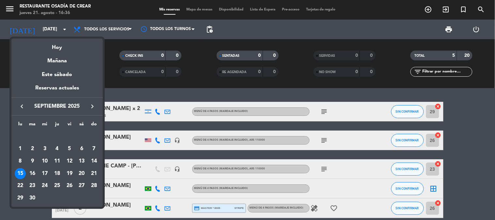
click at [92, 106] on icon "keyboard_arrow_right" at bounding box center [93, 107] width 8 height 8
click at [113, 89] on div at bounding box center [247, 110] width 495 height 220
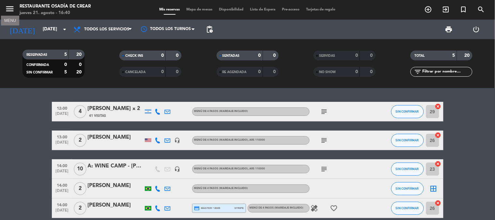
click at [13, 10] on icon "menu" at bounding box center [10, 9] width 10 height 10
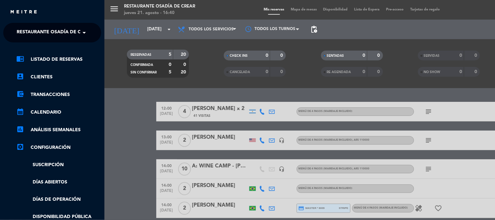
click at [35, 28] on span "Restaurante Osadía de Crear" at bounding box center [55, 33] width 76 height 14
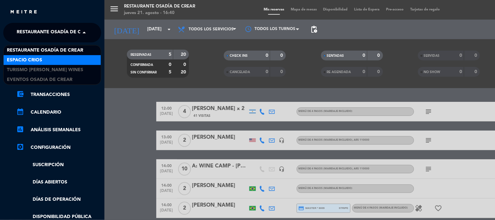
click at [37, 57] on span "Espacio Crios" at bounding box center [24, 61] width 35 height 8
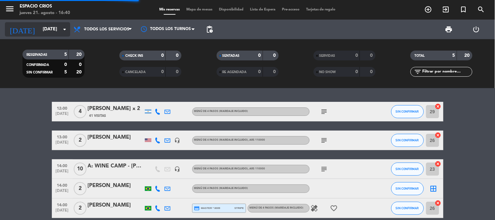
click at [40, 29] on input "[DATE]" at bounding box center [71, 30] width 62 height 12
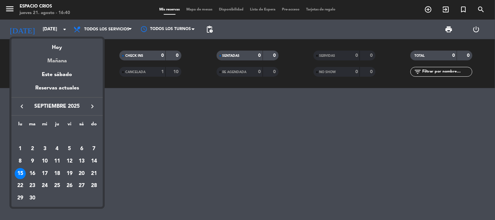
click at [54, 57] on div "Mañana" at bounding box center [56, 58] width 91 height 13
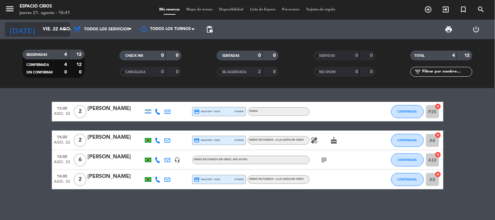
click at [40, 27] on input "vie. 22 ago." at bounding box center [71, 30] width 62 height 12
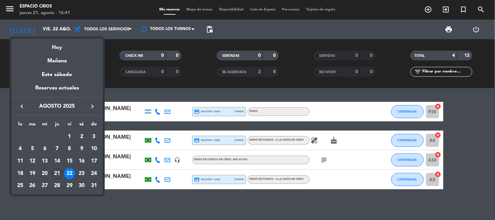
click at [89, 105] on icon "keyboard_arrow_right" at bounding box center [93, 107] width 8 height 8
click at [54, 174] on div "18" at bounding box center [57, 173] width 11 height 11
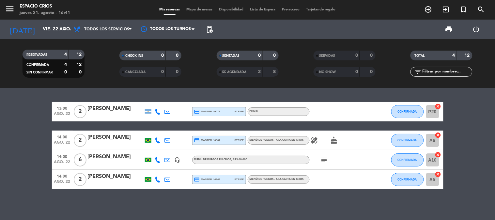
type input "[DEMOGRAPHIC_DATA][DATE]"
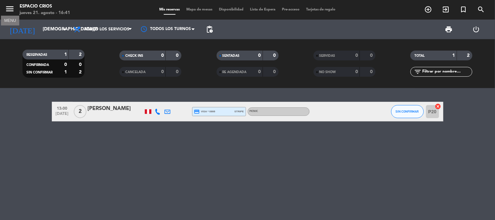
click at [9, 12] on icon "menu" at bounding box center [10, 9] width 10 height 10
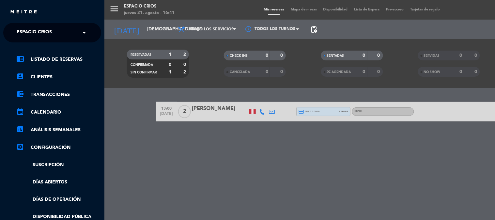
click at [50, 32] on span "Espacio Crios" at bounding box center [34, 33] width 35 height 14
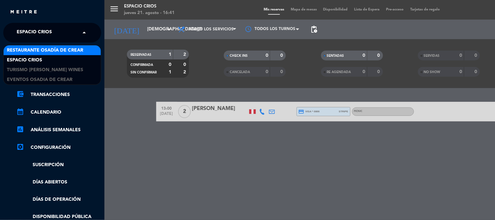
click at [58, 50] on span "Restaurante Osadía de Crear" at bounding box center [45, 51] width 76 height 8
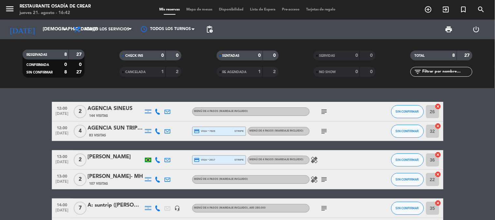
click at [124, 182] on div "107 Visitas" at bounding box center [116, 184] width 56 height 6
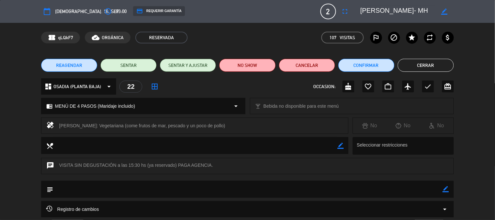
scroll to position [36, 0]
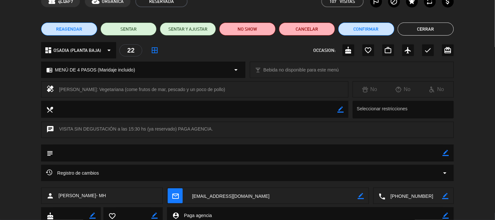
click at [443, 154] on icon "border_color" at bounding box center [446, 153] width 6 height 6
type textarea "s"
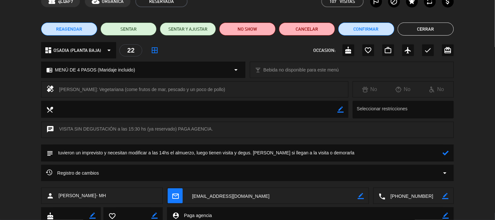
type textarea "tuvieron un imprevisto y necesitan modificar a las 14hs el almuerzo, luego tien…"
click at [445, 155] on icon at bounding box center [446, 153] width 6 height 6
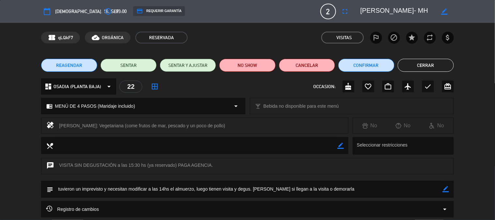
click at [417, 64] on button "Cerrar" at bounding box center [426, 65] width 56 height 13
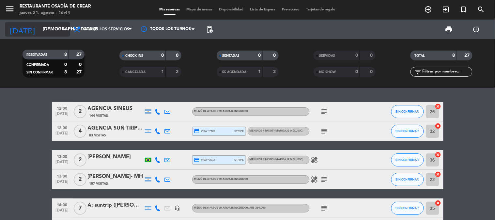
click at [40, 24] on input "[DEMOGRAPHIC_DATA][DATE]" at bounding box center [71, 30] width 62 height 12
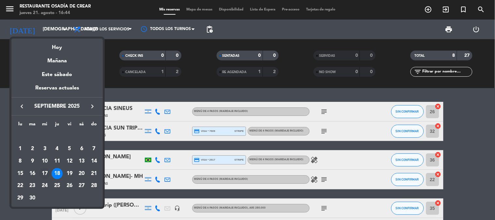
click at [43, 170] on div "17" at bounding box center [44, 173] width 11 height 11
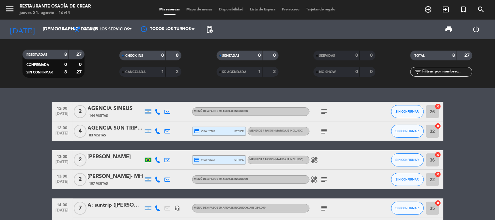
type input "[DATE]"
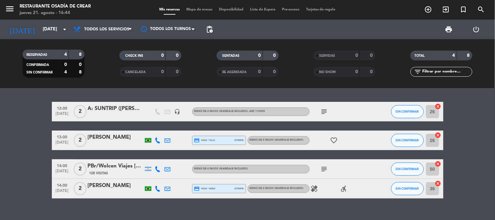
click at [105, 188] on div "[PERSON_NAME]" at bounding box center [116, 186] width 56 height 8
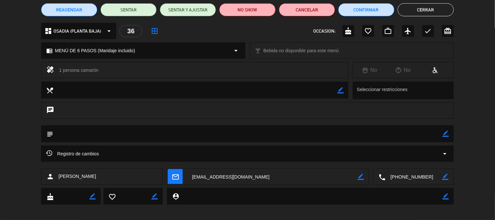
scroll to position [60, 0]
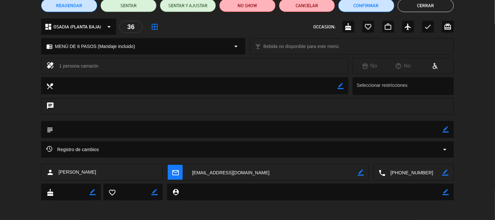
click at [449, 132] on div "subject border_color" at bounding box center [247, 129] width 413 height 17
click at [444, 131] on icon "border_color" at bounding box center [446, 129] width 6 height 6
click at [391, 130] on textarea at bounding box center [248, 129] width 390 height 17
type textarea "paga agencia suntrip"
click at [448, 129] on icon at bounding box center [446, 129] width 6 height 6
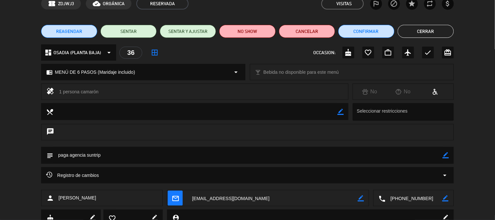
scroll to position [0, 0]
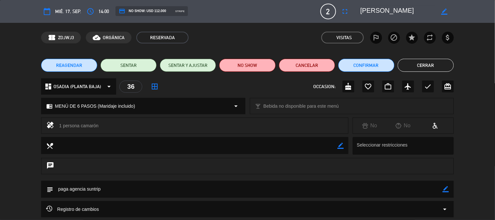
click at [404, 64] on button "Cerrar" at bounding box center [426, 65] width 56 height 13
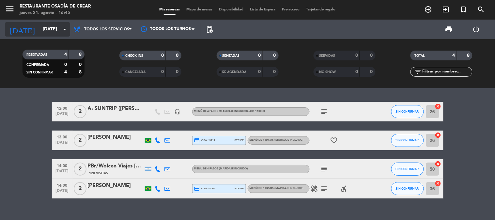
click at [40, 32] on input "[DATE]" at bounding box center [71, 30] width 62 height 12
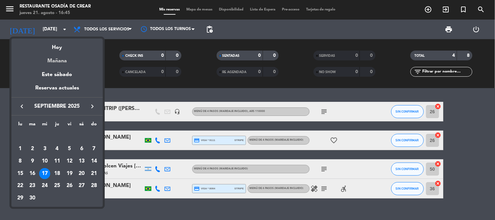
click at [62, 63] on div "Mañana" at bounding box center [56, 58] width 91 height 13
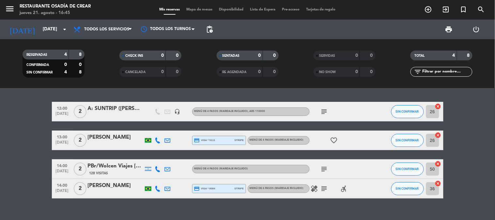
type input "vie. 22 ago."
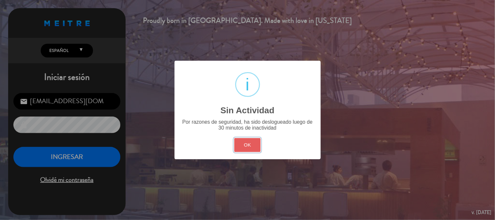
click at [243, 144] on button "OK" at bounding box center [248, 145] width 26 height 14
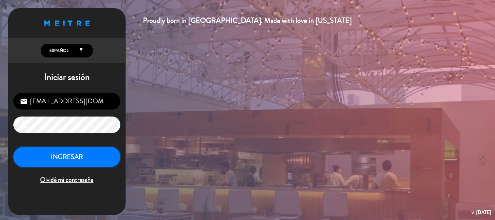
click at [94, 163] on button "INGRESAR" at bounding box center [66, 157] width 107 height 21
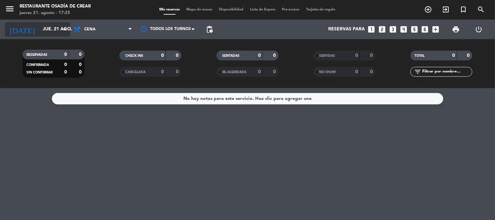
click at [53, 30] on input "jue. 21 ago." at bounding box center [71, 30] width 62 height 12
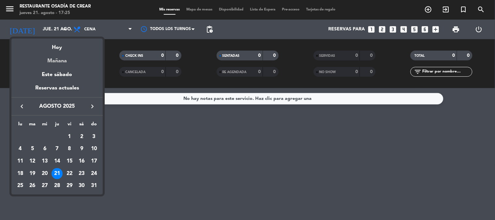
click at [72, 62] on div "Mañana" at bounding box center [56, 58] width 91 height 13
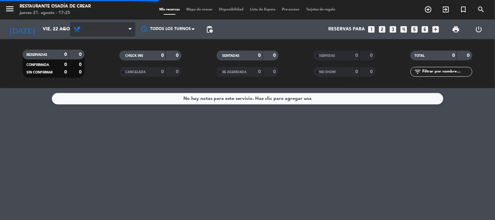
click at [98, 26] on span "Cena" at bounding box center [102, 29] width 65 height 14
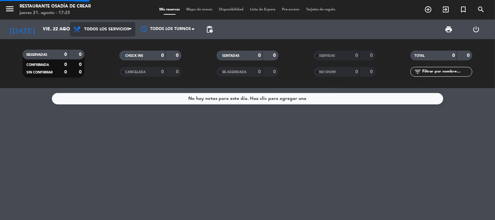
click at [101, 41] on div "menu Restaurante Osadía de Crear [DATE] 21. agosto - 17:25 Mis reservas Mapa de…" at bounding box center [247, 44] width 495 height 88
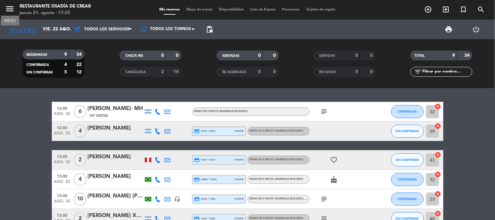
click at [11, 11] on icon "menu" at bounding box center [10, 9] width 10 height 10
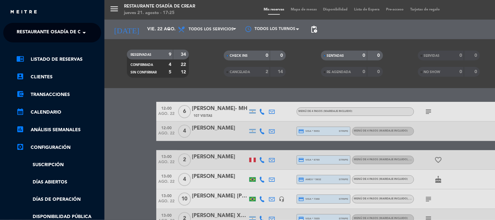
click at [51, 32] on span "Restaurante Osadía de Crear" at bounding box center [55, 33] width 76 height 14
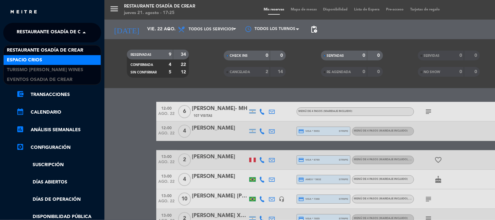
click at [46, 60] on div "Espacio Crios" at bounding box center [52, 60] width 97 height 10
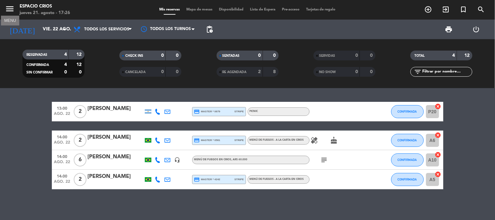
click at [10, 9] on icon "menu" at bounding box center [10, 9] width 10 height 10
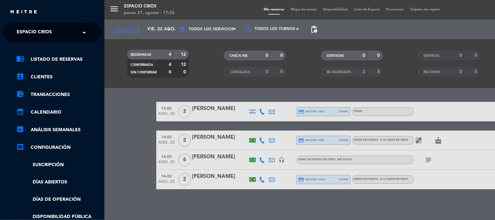
click at [32, 27] on span "Espacio Crios" at bounding box center [34, 33] width 35 height 14
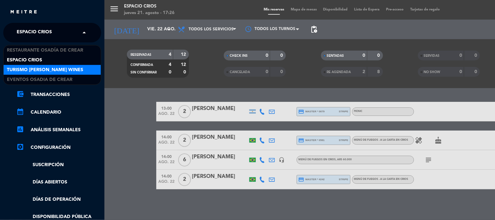
click at [35, 66] on span "Turismo [PERSON_NAME] Wines" at bounding box center [45, 70] width 76 height 8
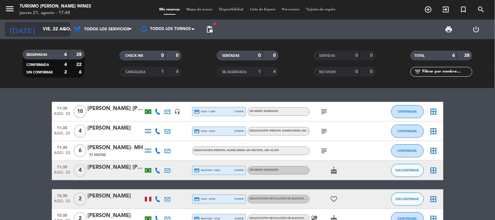
click at [46, 28] on input "vie. 22 ago." at bounding box center [71, 30] width 62 height 12
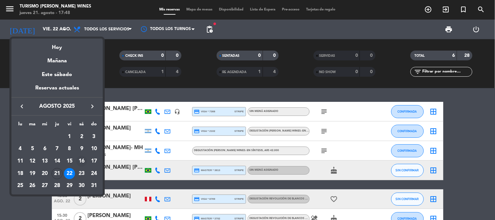
click at [80, 162] on div "16" at bounding box center [81, 161] width 11 height 11
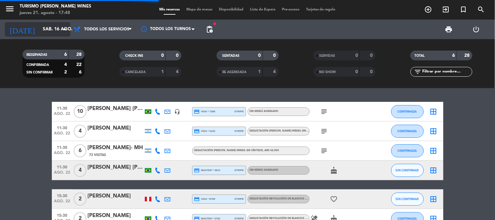
click at [40, 34] on input "sáb. 16 ago." at bounding box center [71, 30] width 62 height 12
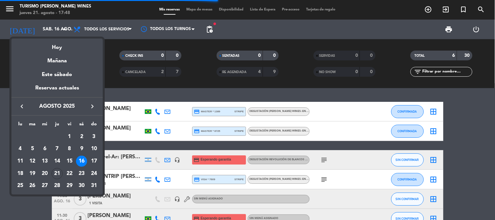
click at [92, 105] on icon "keyboard_arrow_right" at bounding box center [93, 107] width 8 height 8
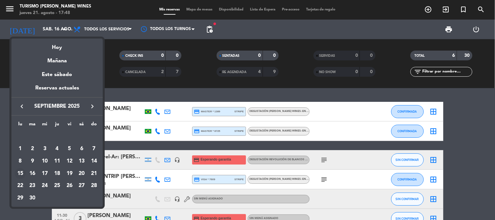
click at [16, 174] on div "15" at bounding box center [20, 173] width 11 height 11
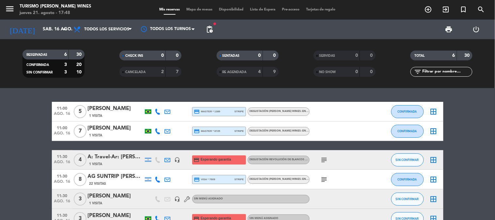
type input "[DATE]"
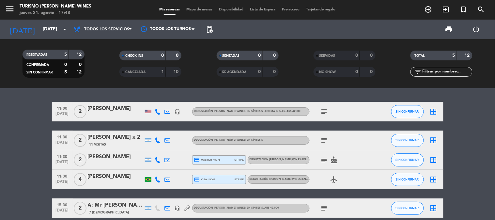
click at [325, 138] on icon "subject" at bounding box center [325, 141] width 8 height 8
click at [127, 138] on div "[PERSON_NAME] x 2" at bounding box center [116, 137] width 56 height 8
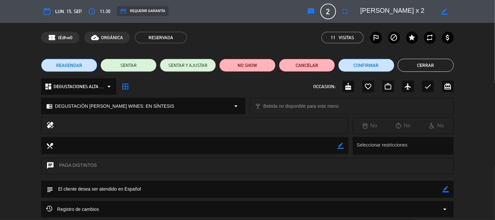
click at [447, 191] on icon "border_color" at bounding box center [446, 189] width 6 height 6
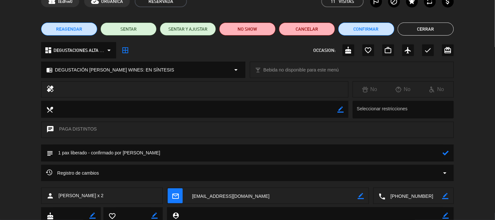
type textarea "1 pax liberado - confirmado por [PERSON_NAME]"
click at [448, 154] on icon at bounding box center [446, 153] width 6 height 6
click at [410, 34] on button "Cerrar" at bounding box center [426, 29] width 56 height 13
